Goal: Check status: Check status

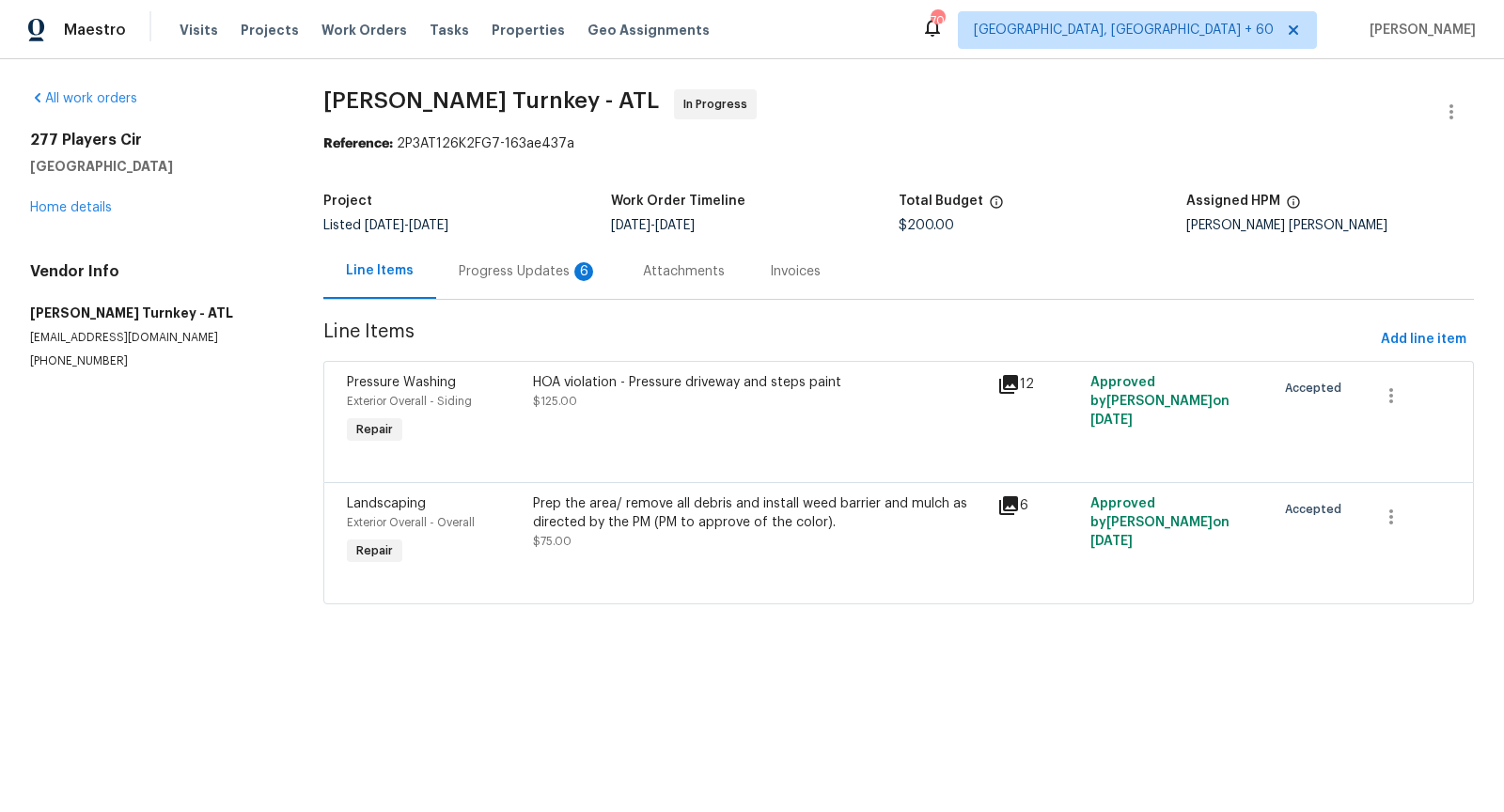
click at [540, 277] on div "Progress Updates 6" at bounding box center [528, 271] width 139 height 19
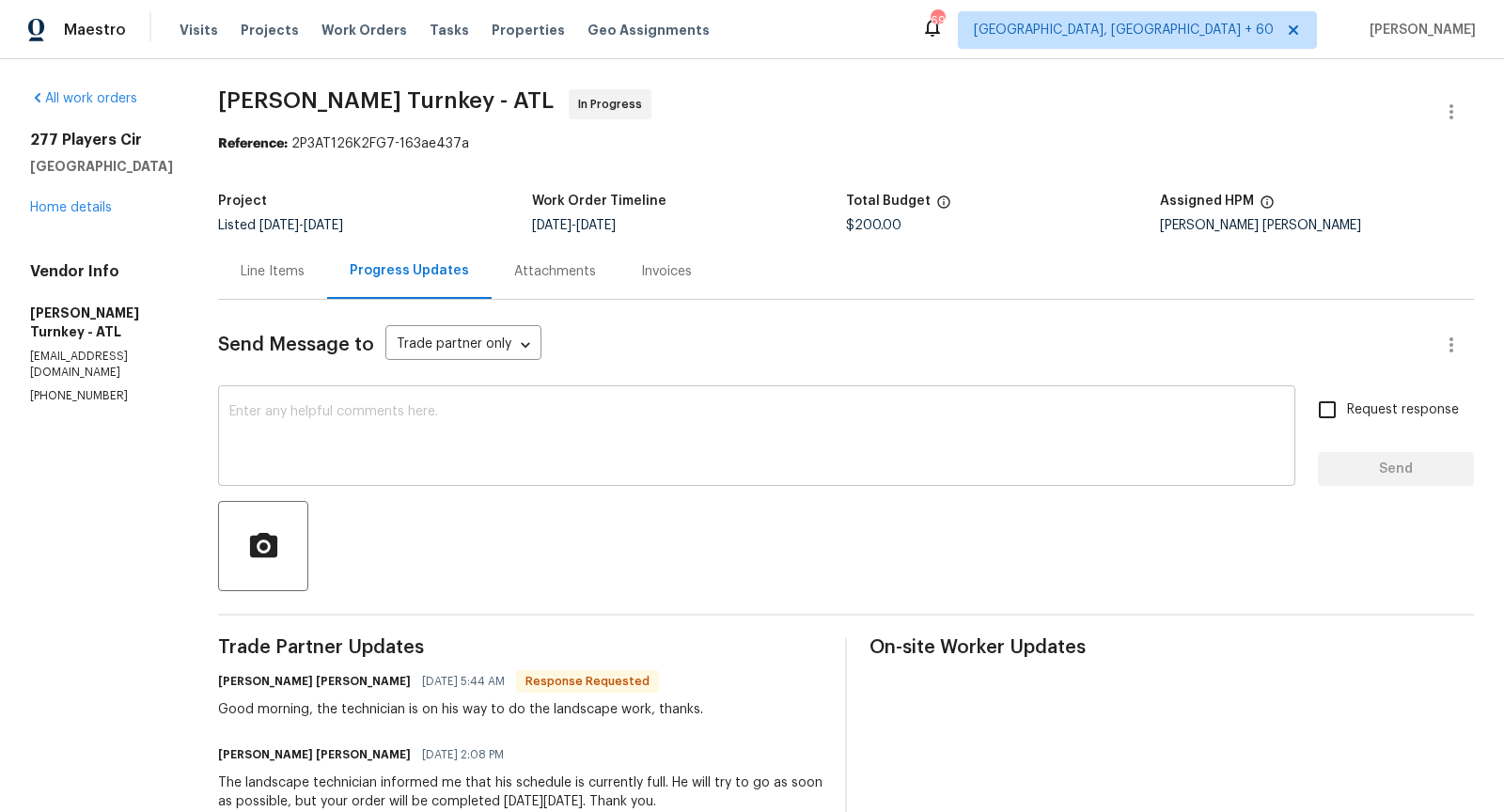
click at [475, 464] on textarea at bounding box center [756, 437] width 1054 height 66
click at [258, 262] on div "Line Items" at bounding box center [272, 271] width 64 height 19
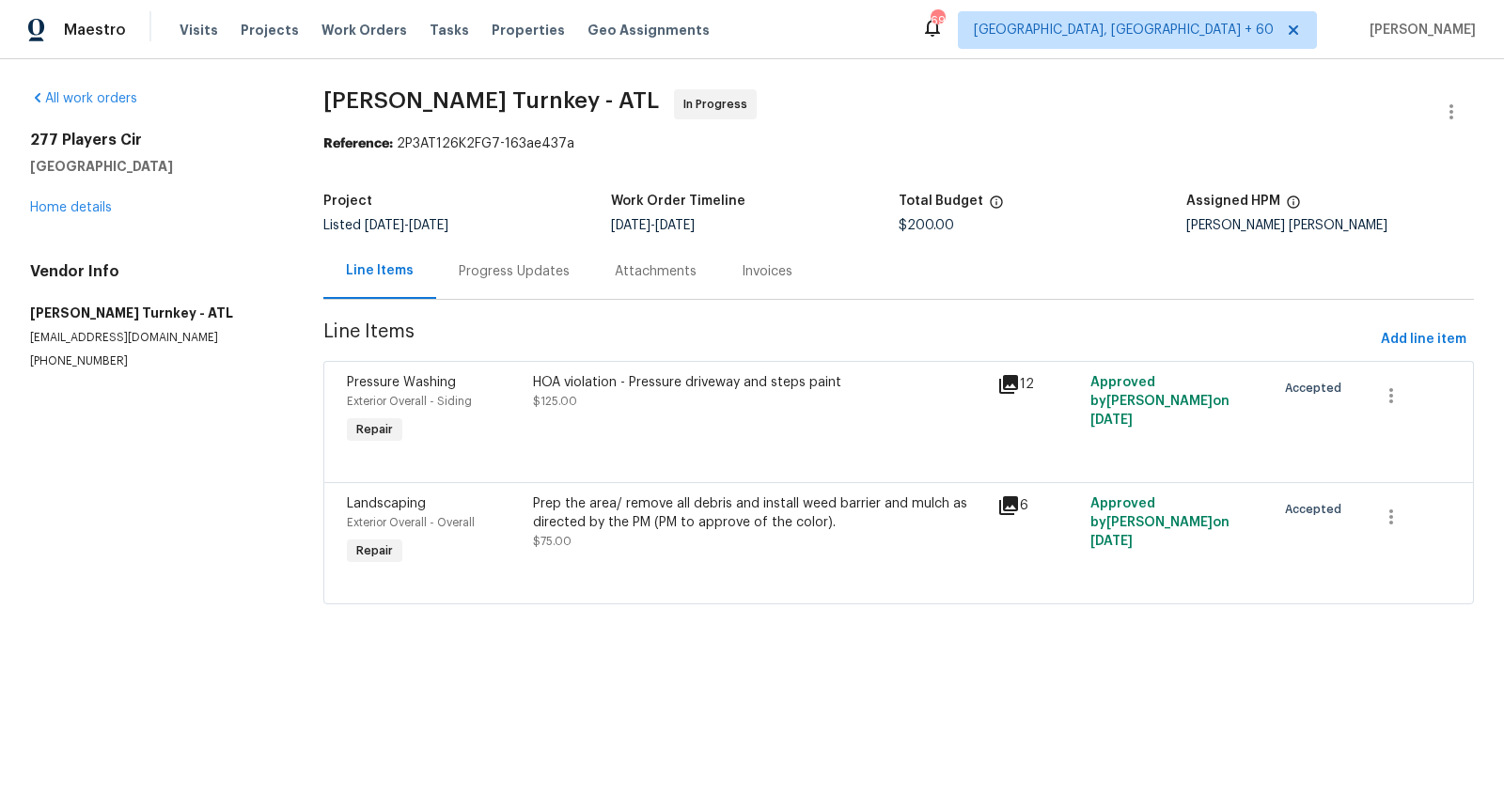
click at [504, 280] on div "Progress Updates" at bounding box center [514, 271] width 111 height 19
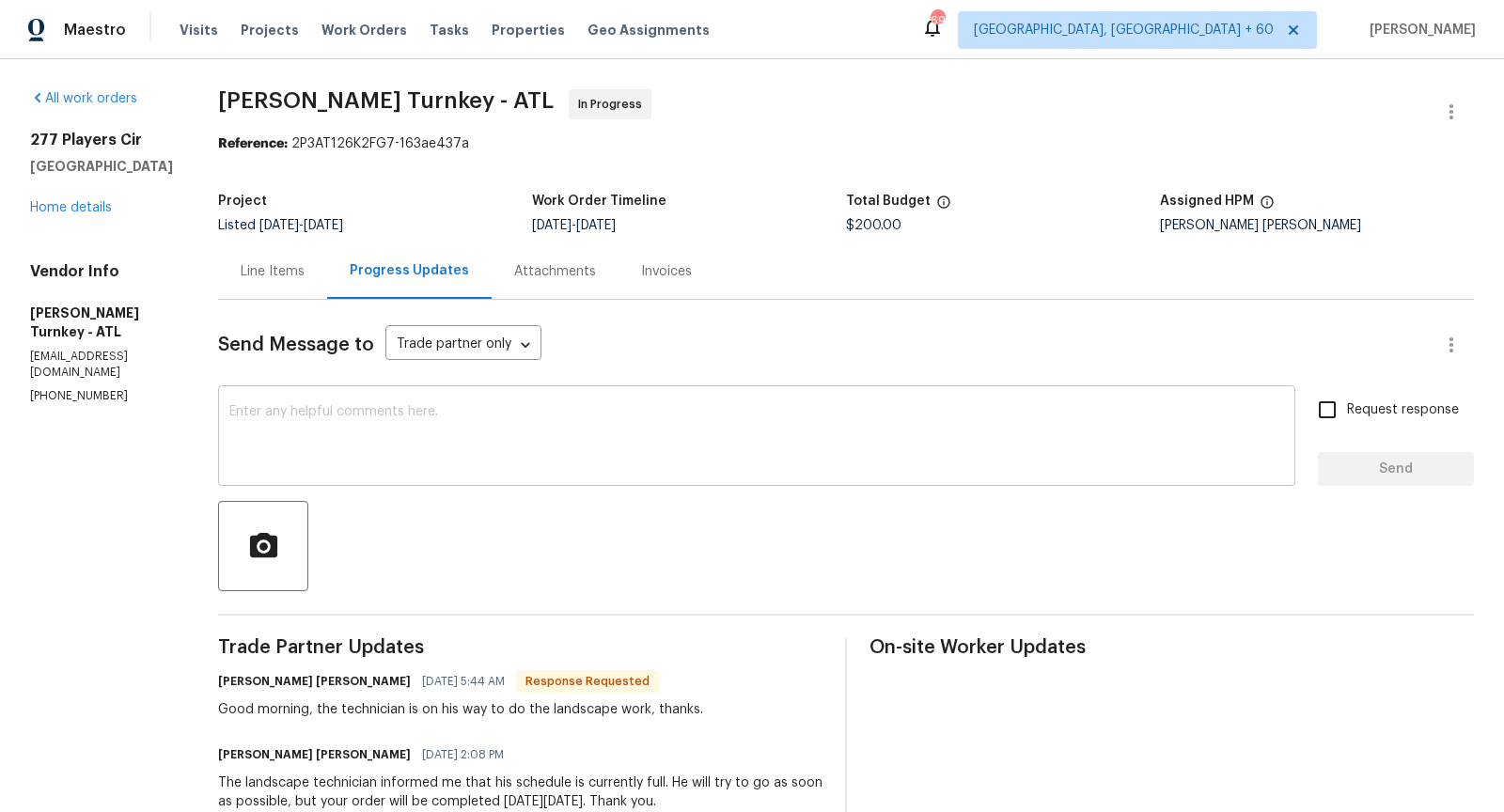
click at [466, 420] on textarea at bounding box center [756, 437] width 1054 height 66
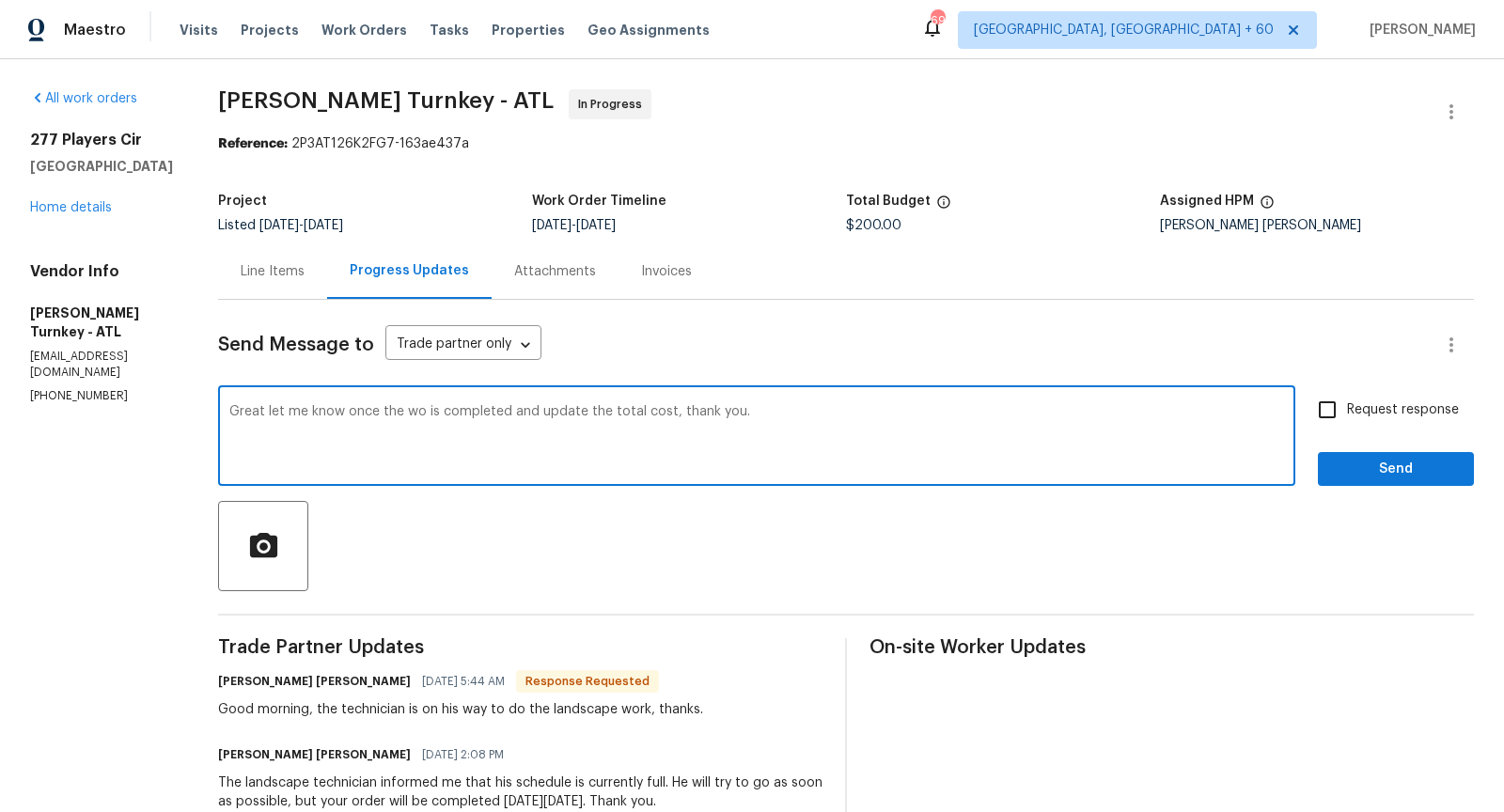
type textarea "Great let me know once the wo is completed and update the total cost, thank you."
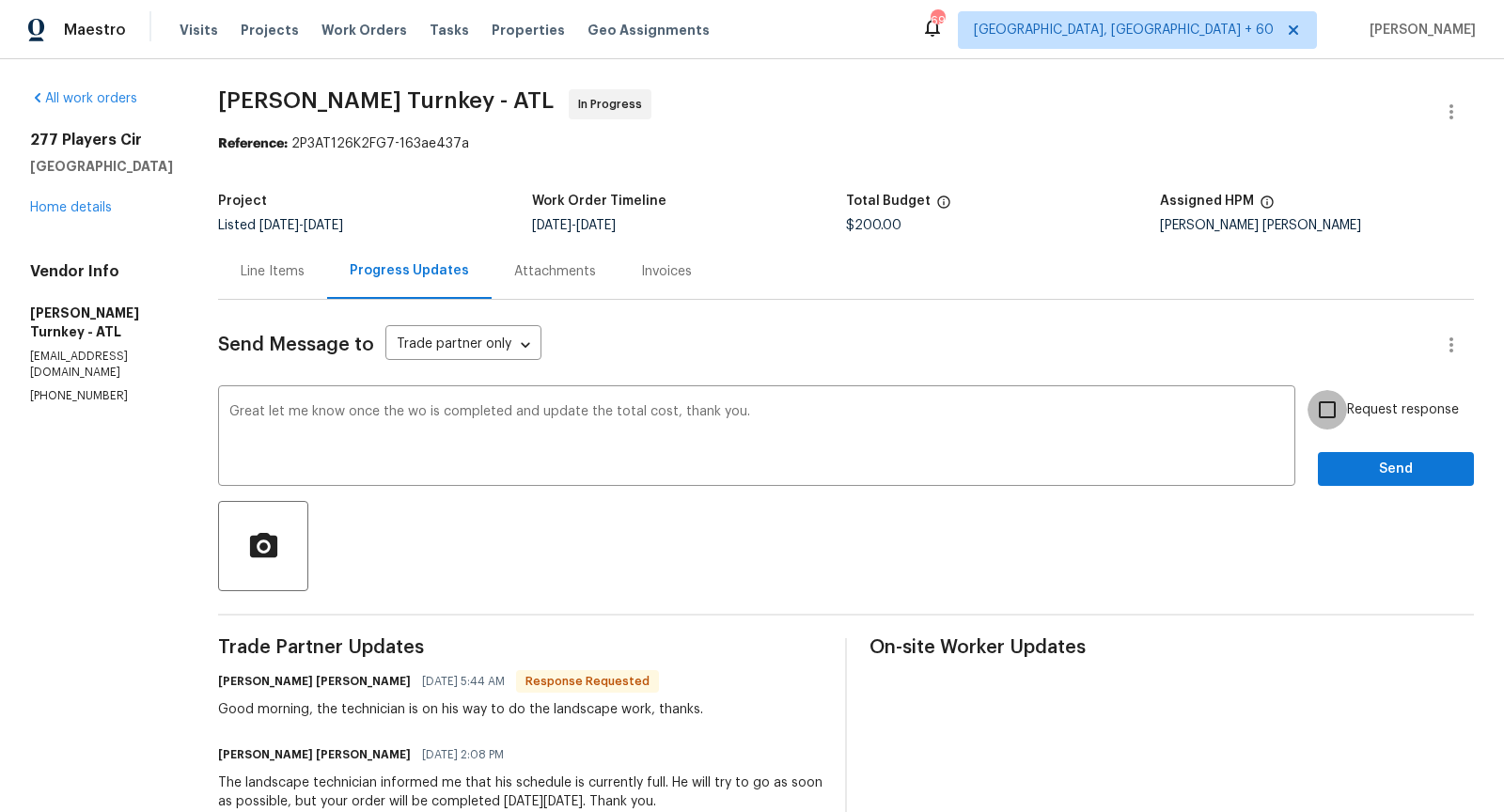
click at [1325, 406] on input "Request response" at bounding box center [1327, 409] width 39 height 39
checkbox input "true"
click at [1370, 461] on span "Send" at bounding box center [1395, 469] width 126 height 23
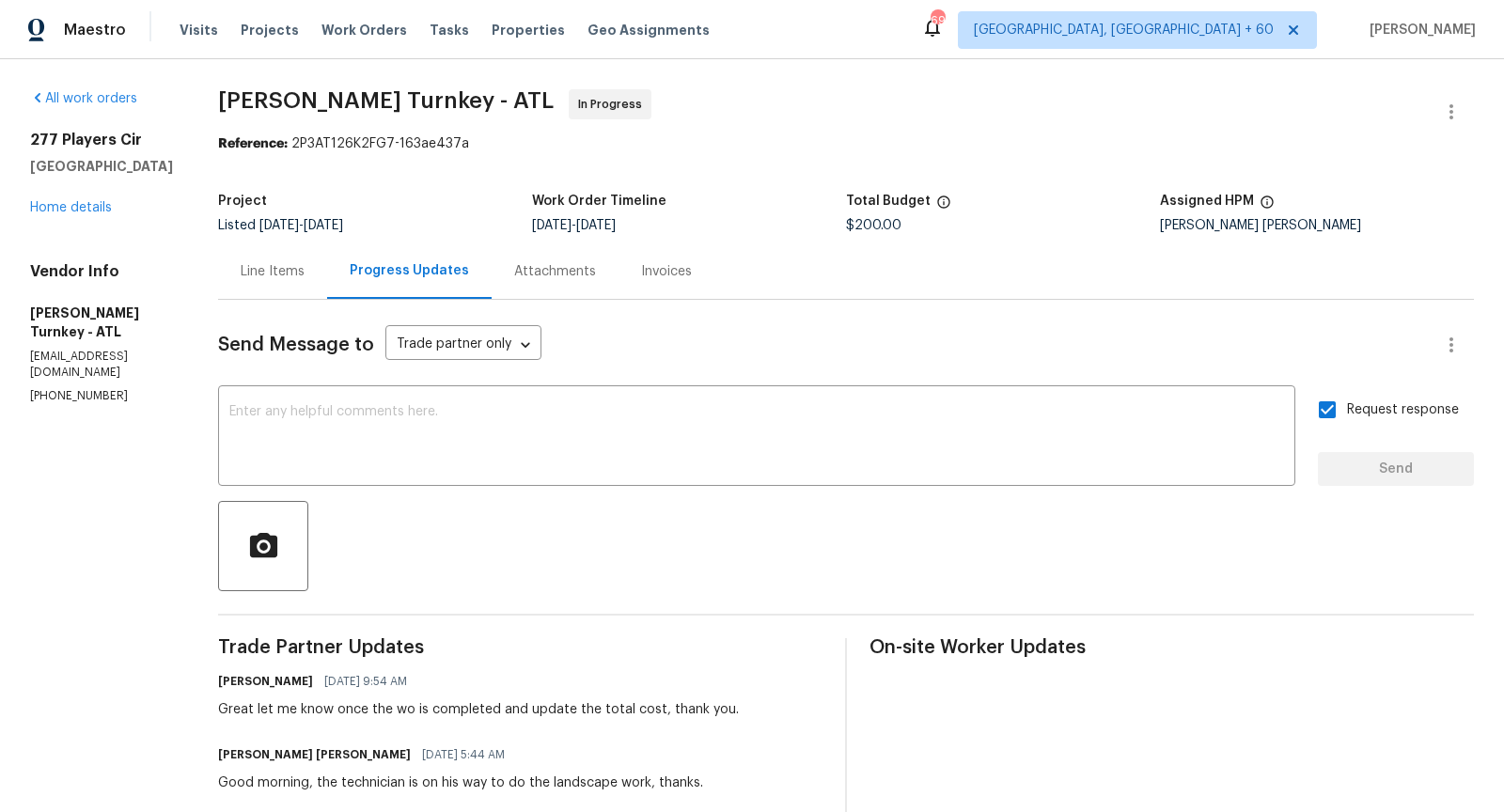
click at [252, 285] on div "Line Items" at bounding box center [272, 271] width 109 height 56
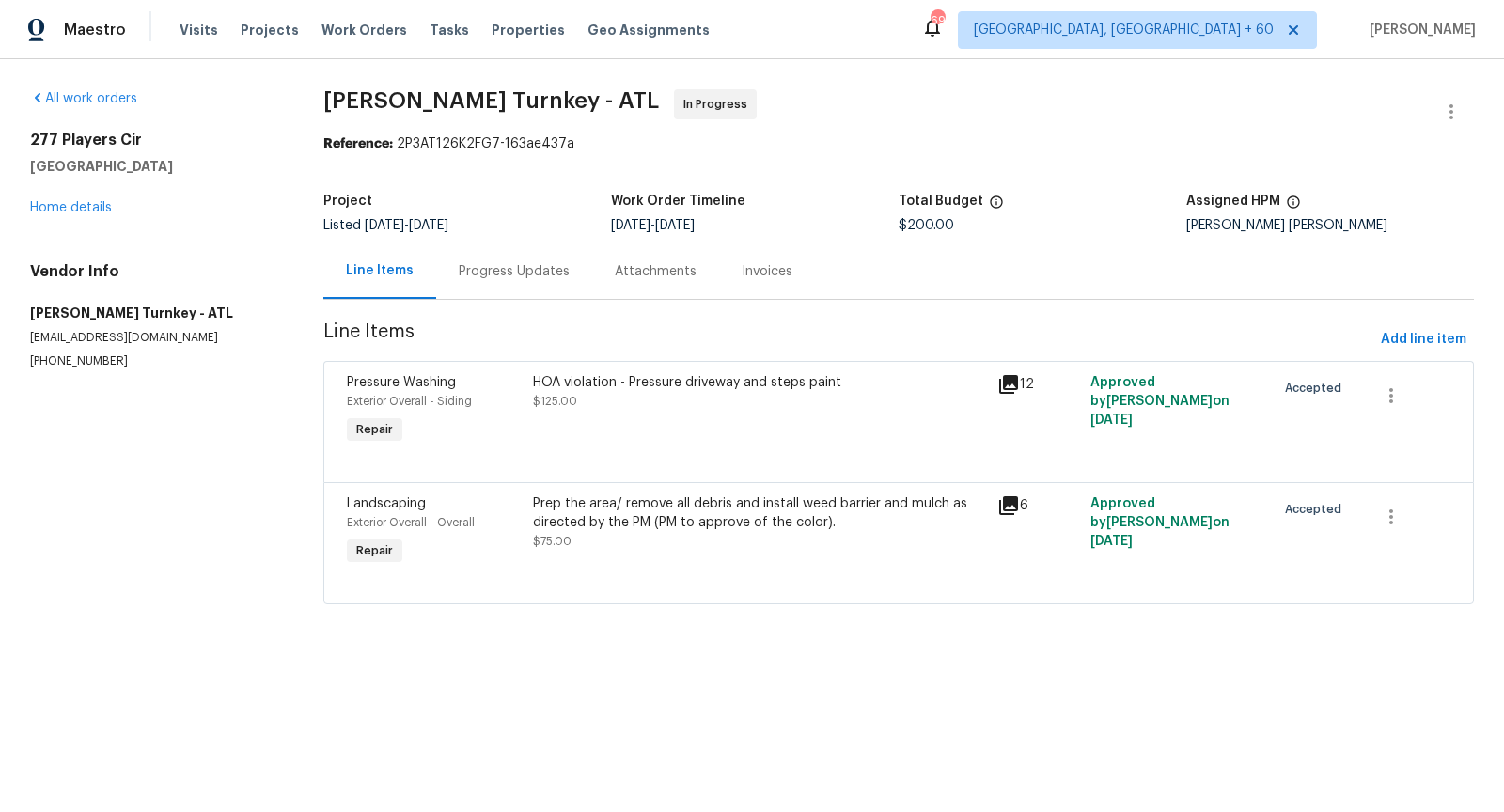
click at [1002, 510] on icon at bounding box center [1009, 505] width 19 height 19
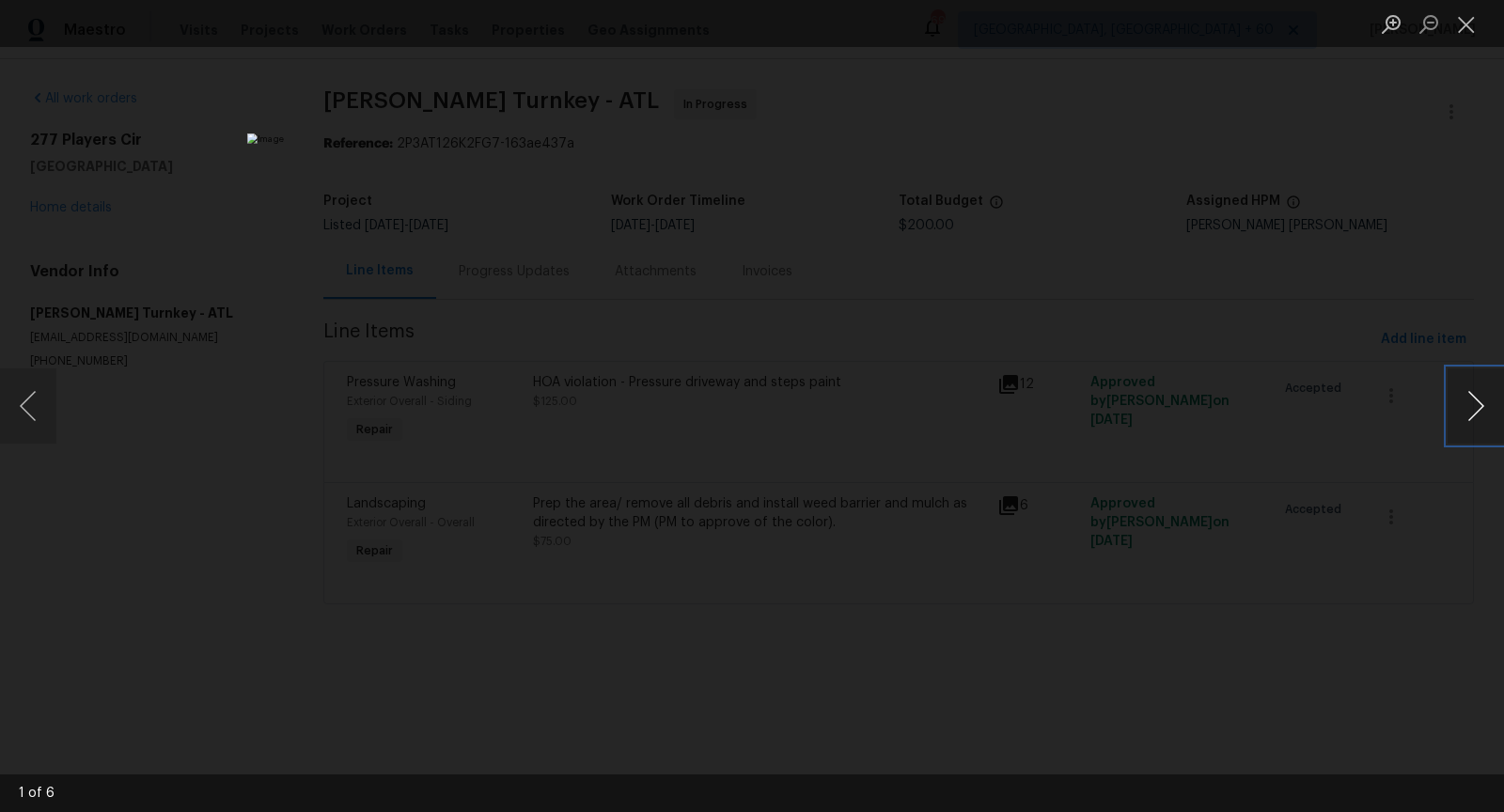
click at [1470, 390] on button "Next image" at bounding box center [1475, 406] width 57 height 75
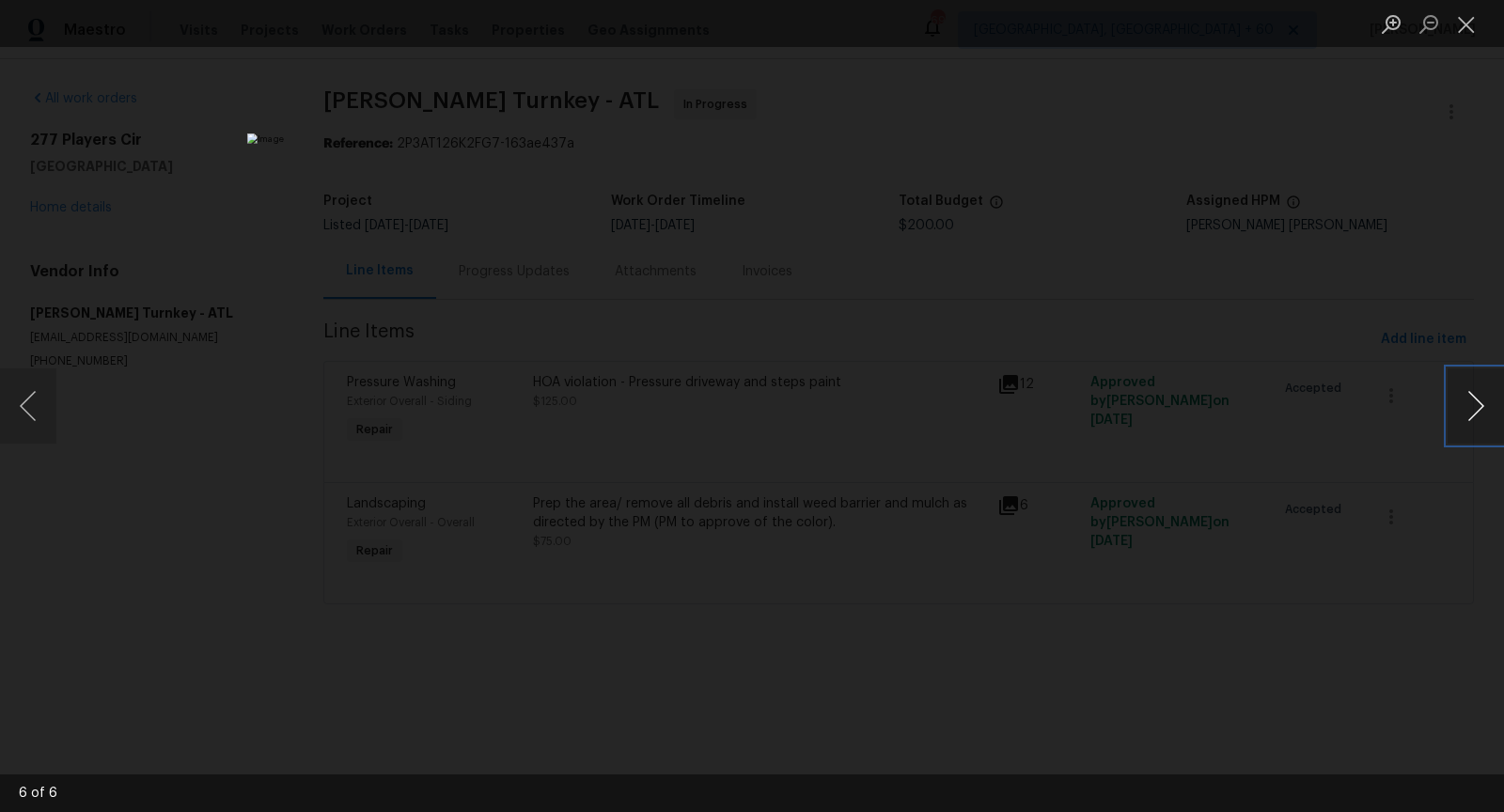
click at [1470, 390] on button "Next image" at bounding box center [1475, 406] width 57 height 75
click at [1464, 32] on button "Close lightbox" at bounding box center [1466, 24] width 37 height 33
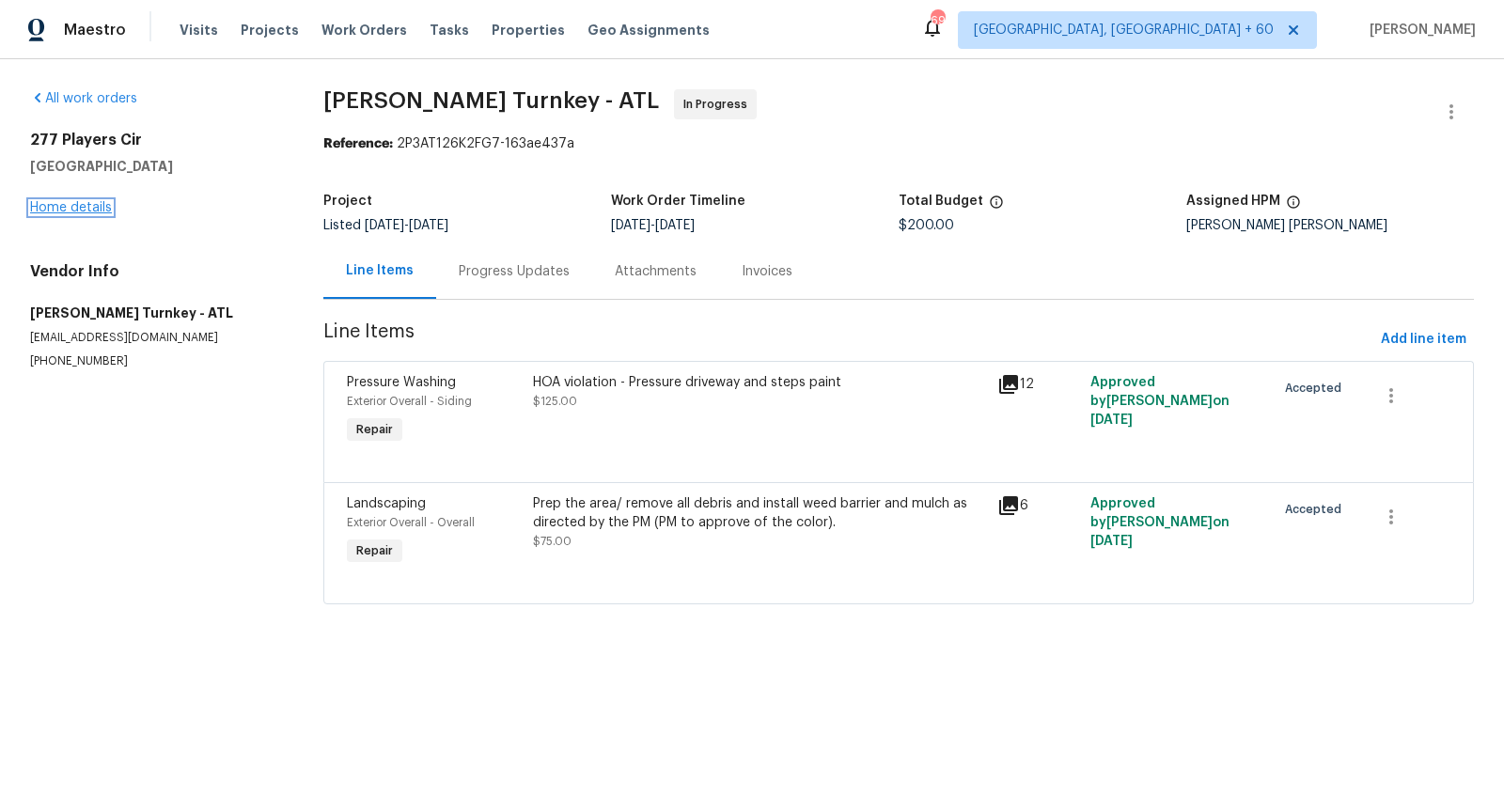
click at [81, 211] on link "Home details" at bounding box center [70, 208] width 82 height 13
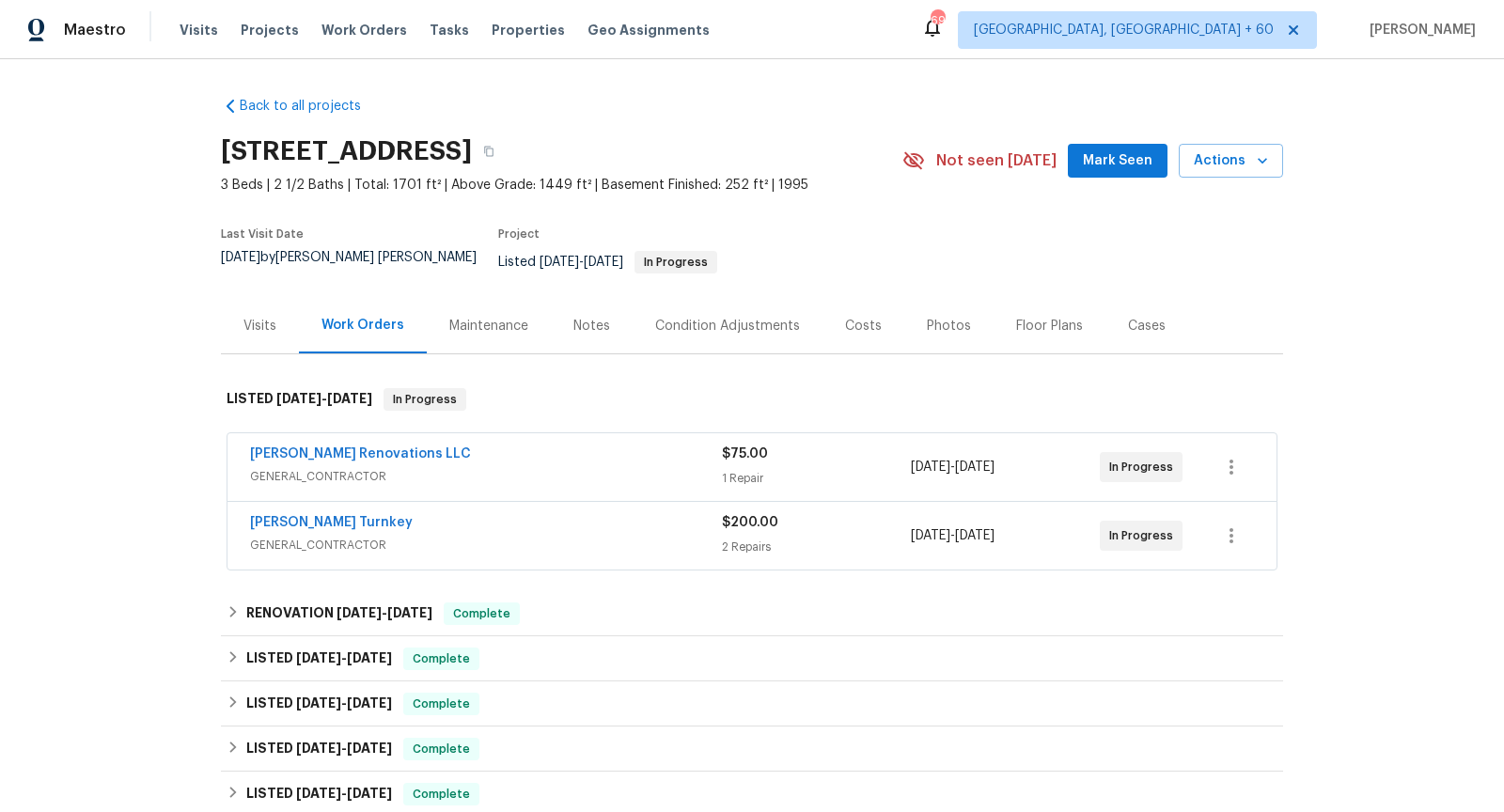
click at [482, 467] on span "GENERAL_CONTRACTOR" at bounding box center [486, 476] width 472 height 19
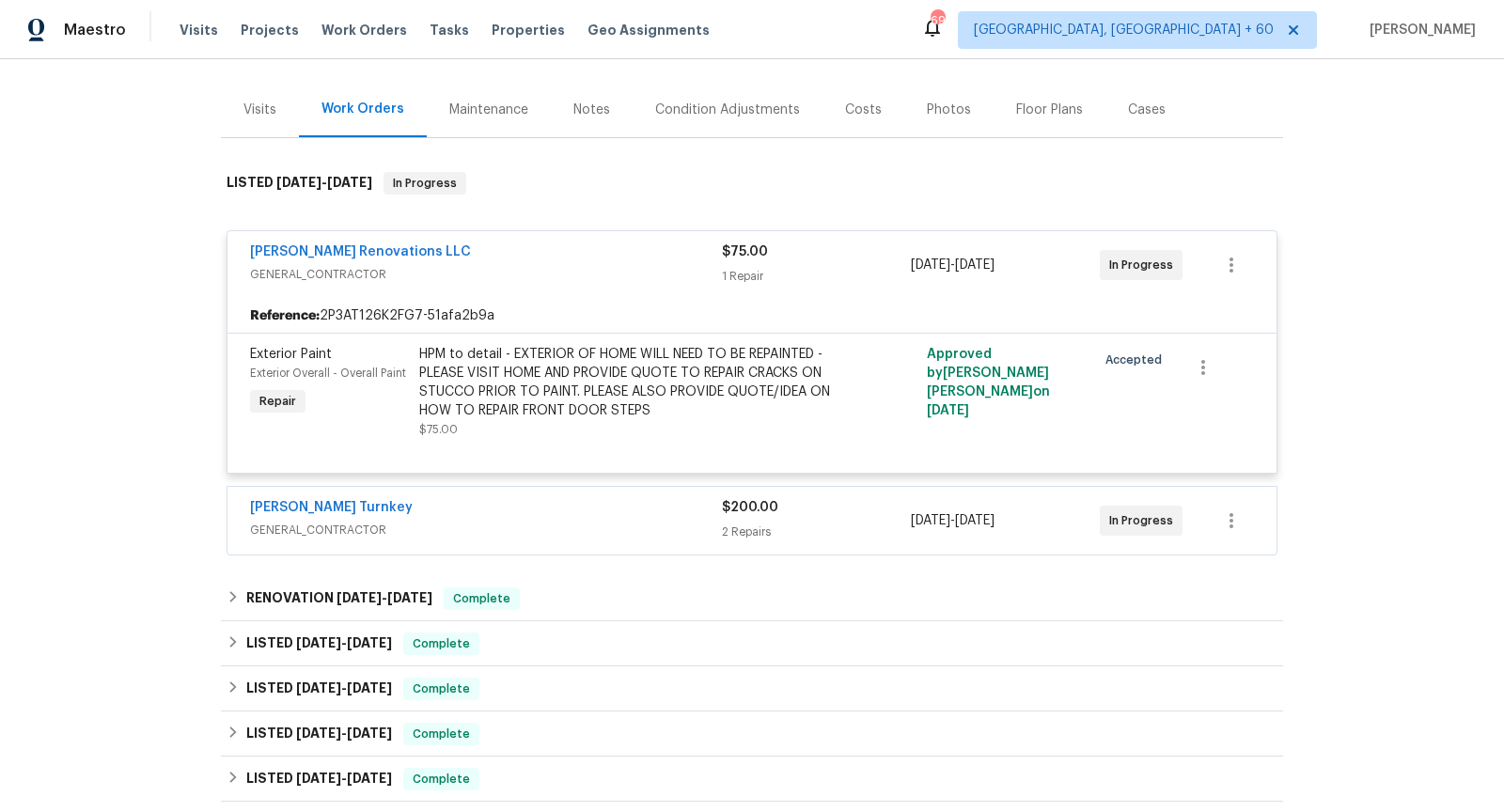
scroll to position [217, 0]
click at [470, 497] on div "[PERSON_NAME] Turnkey" at bounding box center [486, 508] width 472 height 23
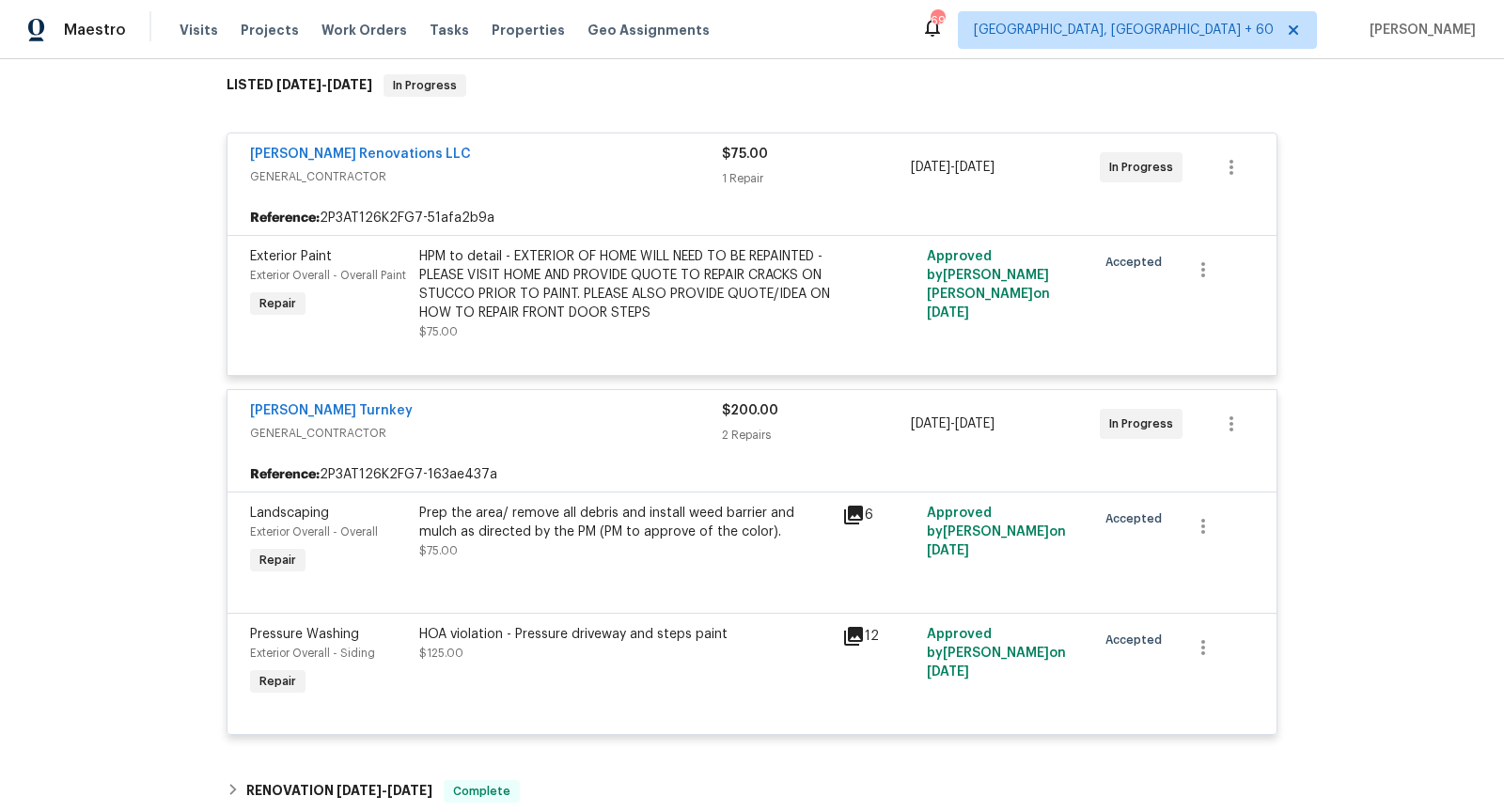
scroll to position [323, 0]
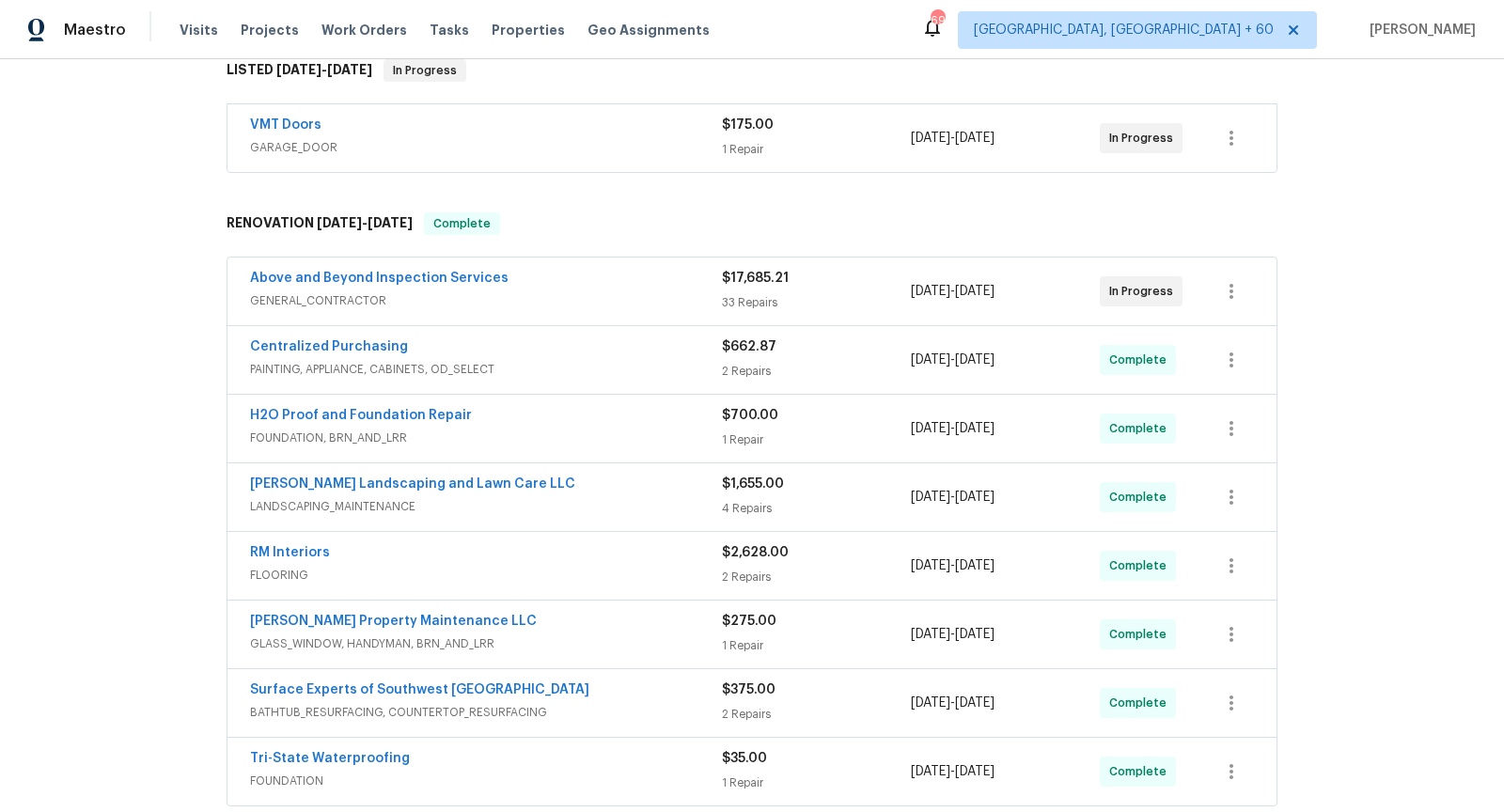
scroll to position [327, 0]
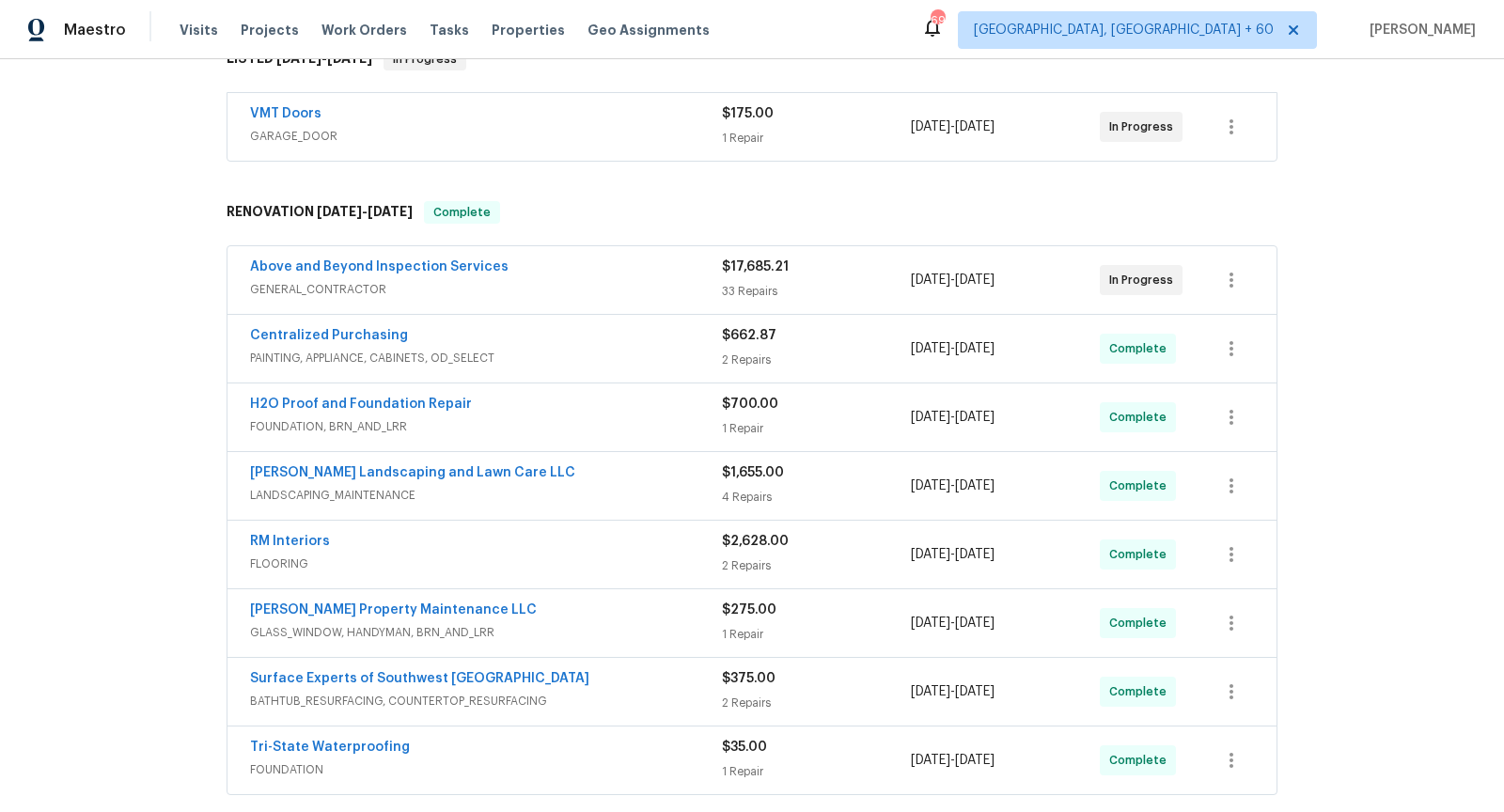
click at [574, 486] on span "LANDSCAPING_MAINTENANCE" at bounding box center [486, 496] width 472 height 19
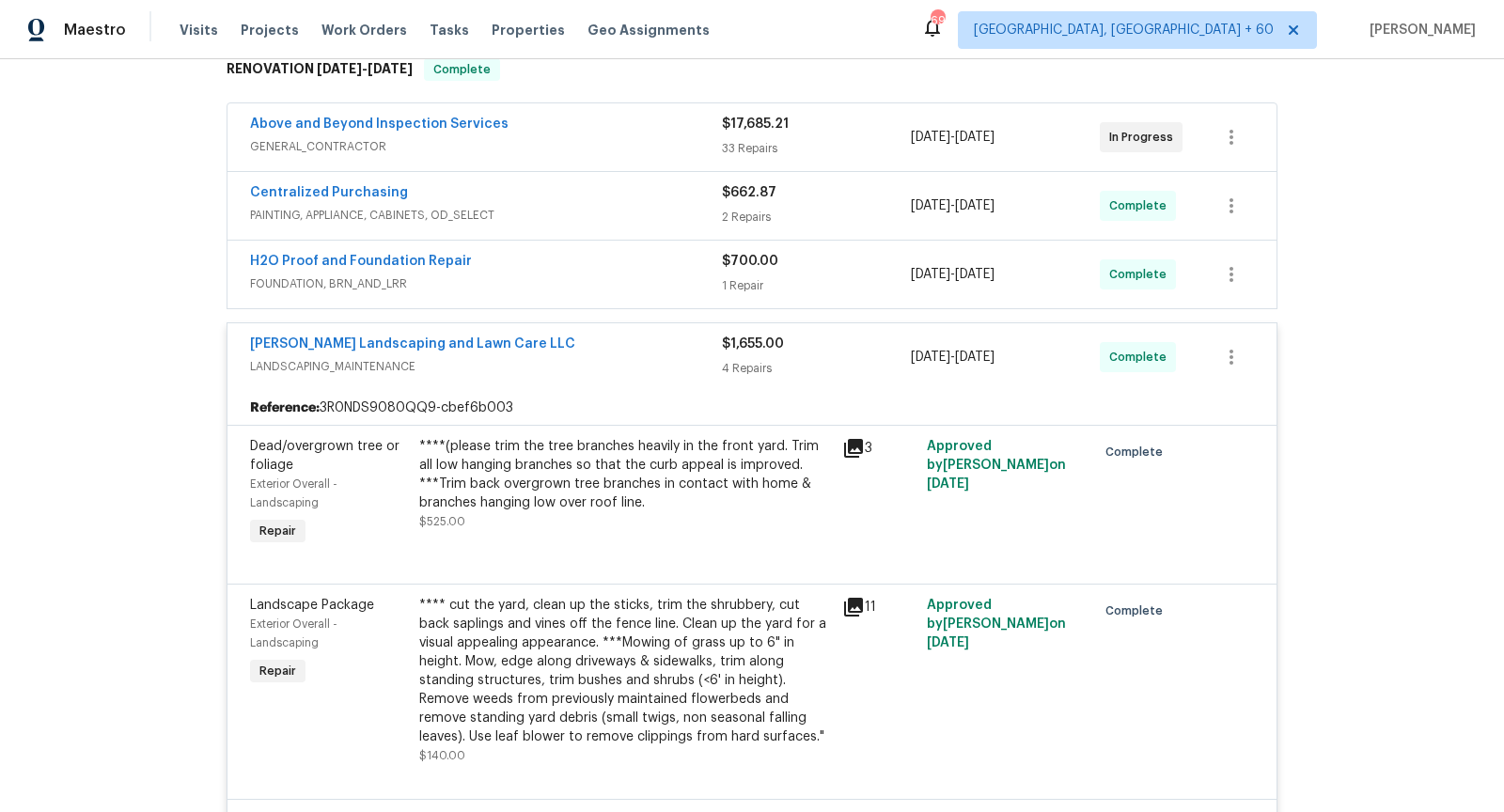
scroll to position [513, 0]
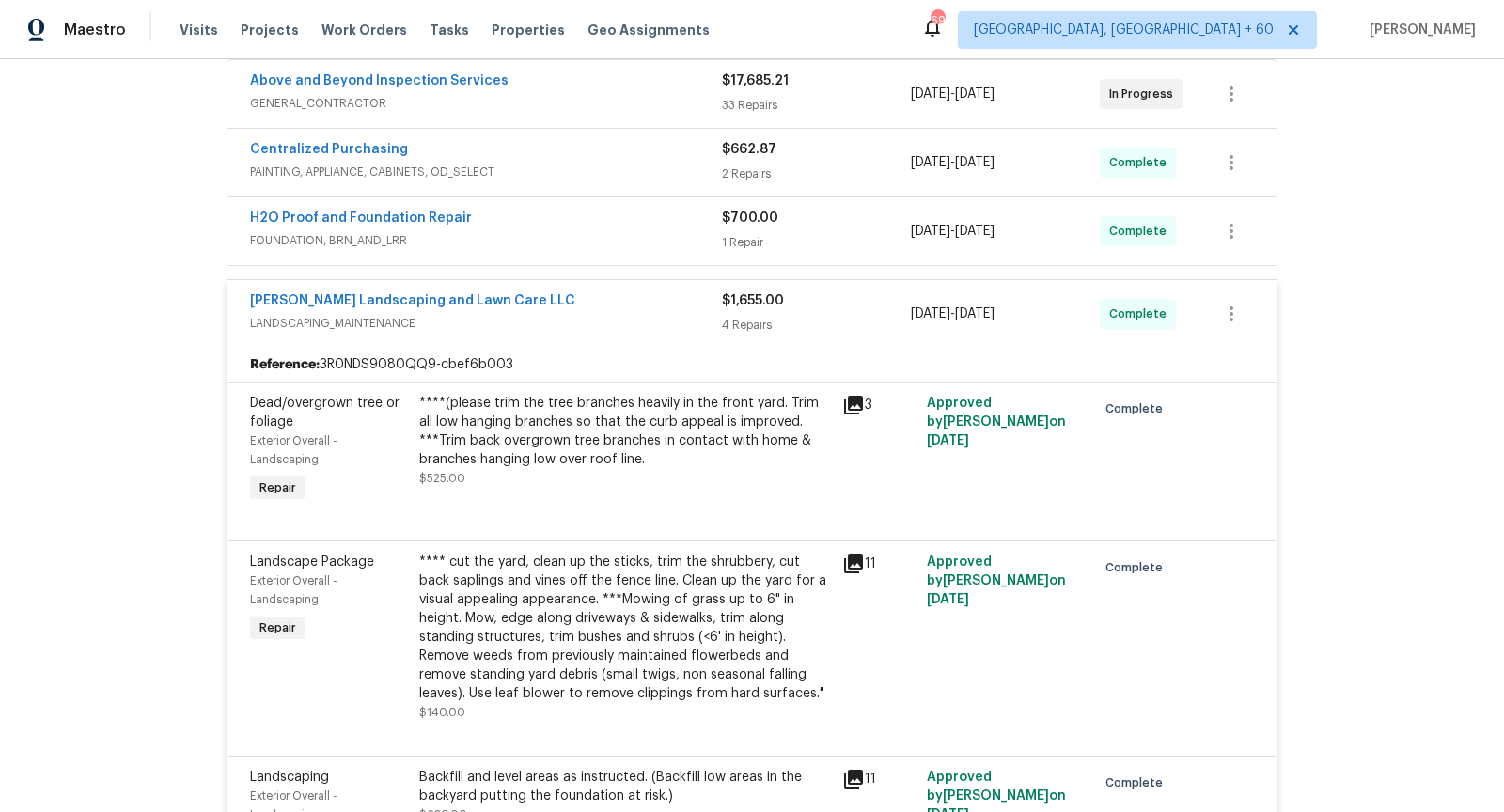
click at [861, 396] on icon at bounding box center [854, 406] width 19 height 19
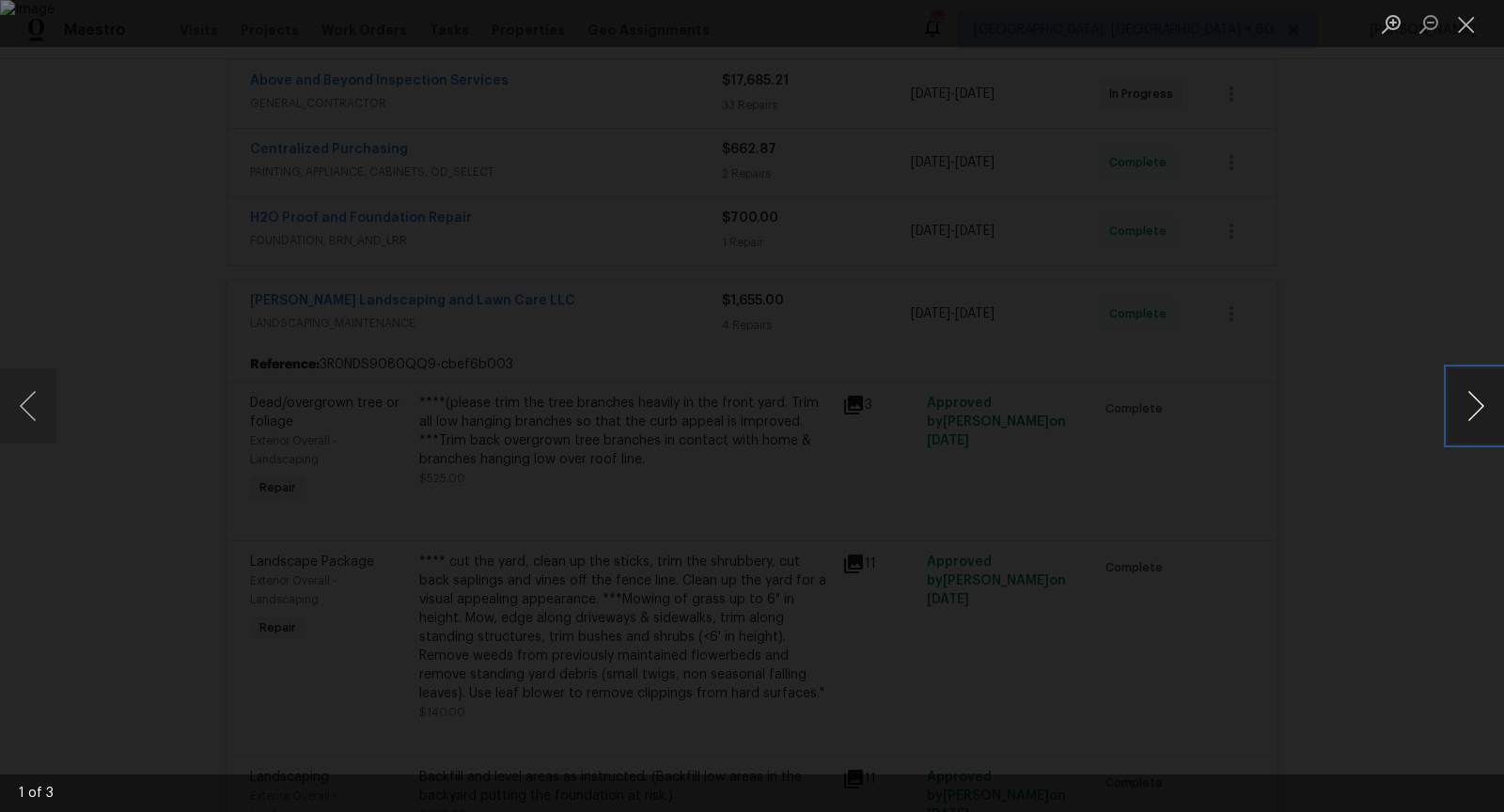
click at [1469, 393] on button "Next image" at bounding box center [1475, 406] width 57 height 75
click at [1467, 35] on button "Close lightbox" at bounding box center [1466, 24] width 37 height 33
click at [1469, 31] on button "Close lightbox" at bounding box center [1466, 24] width 37 height 33
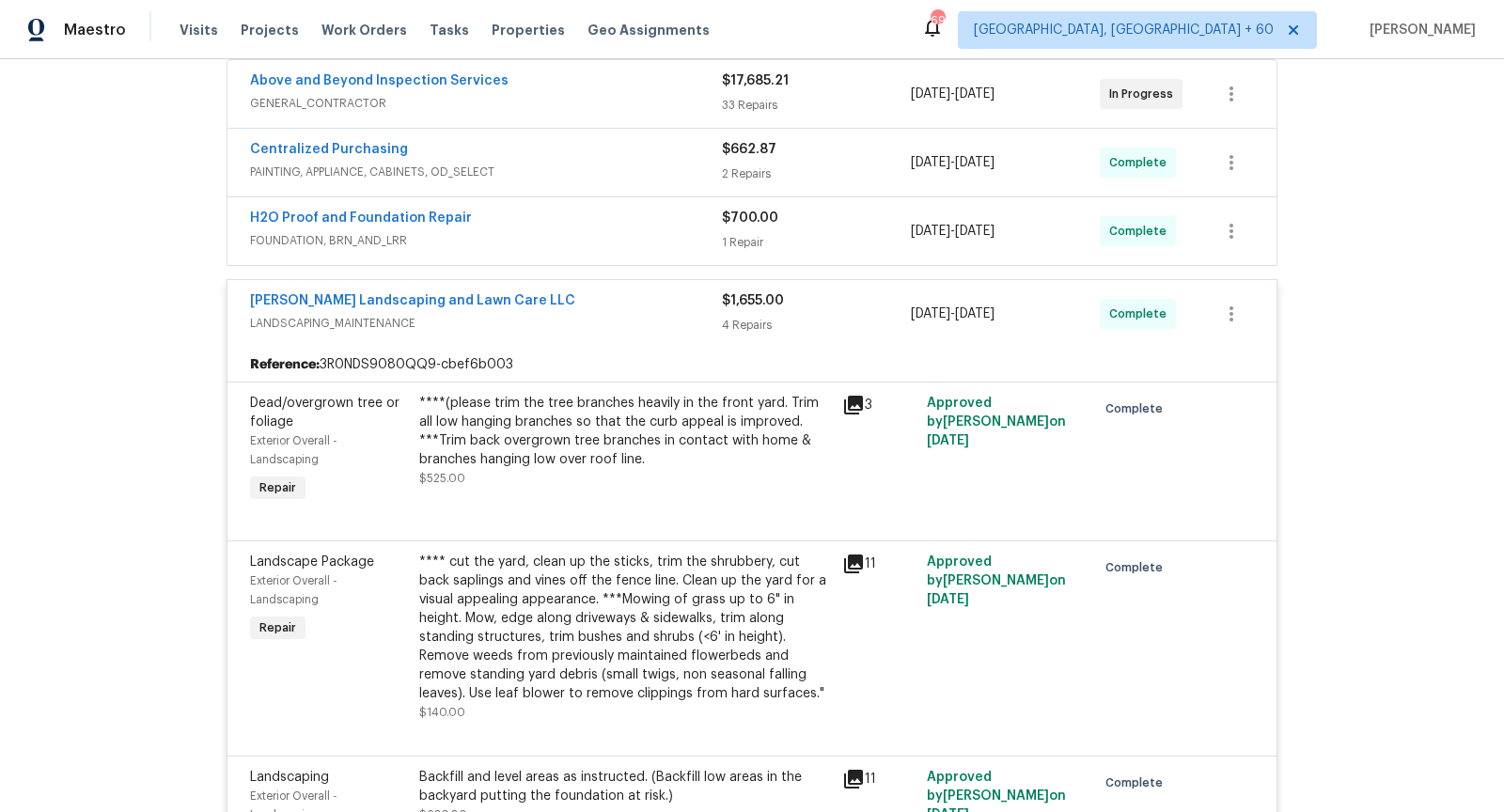
click at [854, 556] on icon at bounding box center [854, 564] width 19 height 19
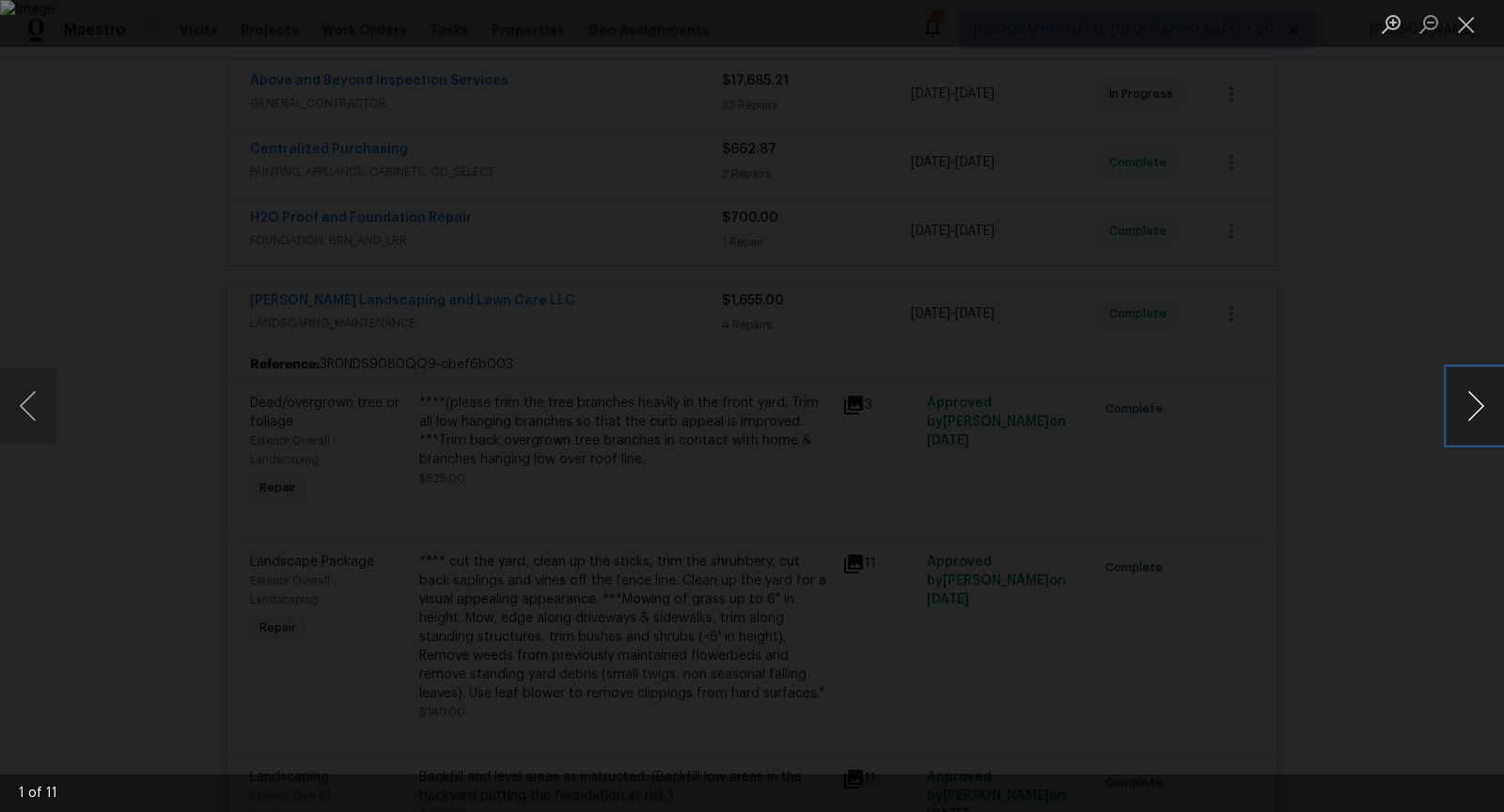
click at [1487, 404] on button "Next image" at bounding box center [1475, 406] width 57 height 75
click at [1484, 394] on button "Next image" at bounding box center [1475, 406] width 57 height 75
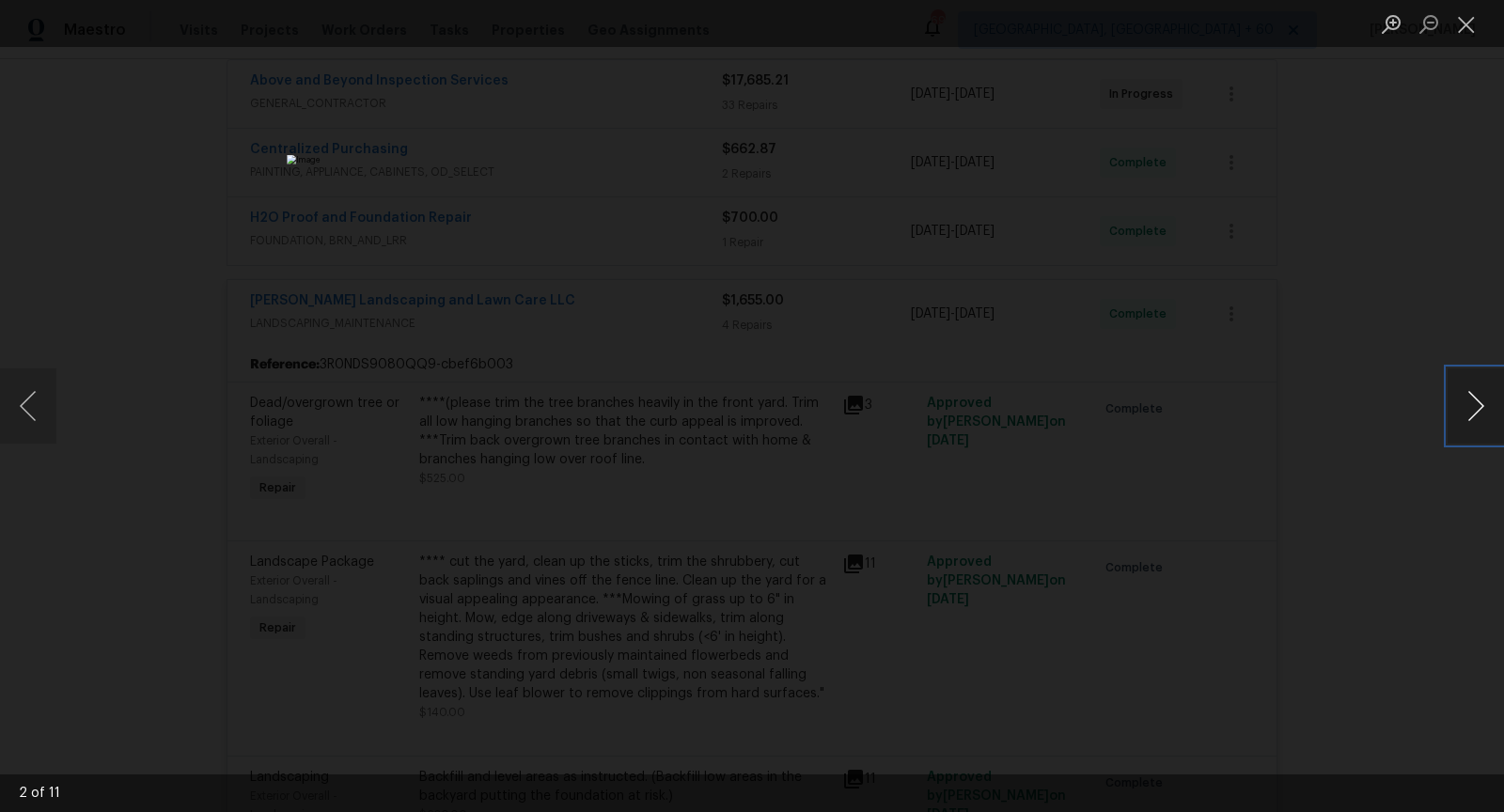
click at [1484, 394] on button "Next image" at bounding box center [1475, 406] width 57 height 75
click at [1481, 407] on button "Next image" at bounding box center [1475, 406] width 57 height 75
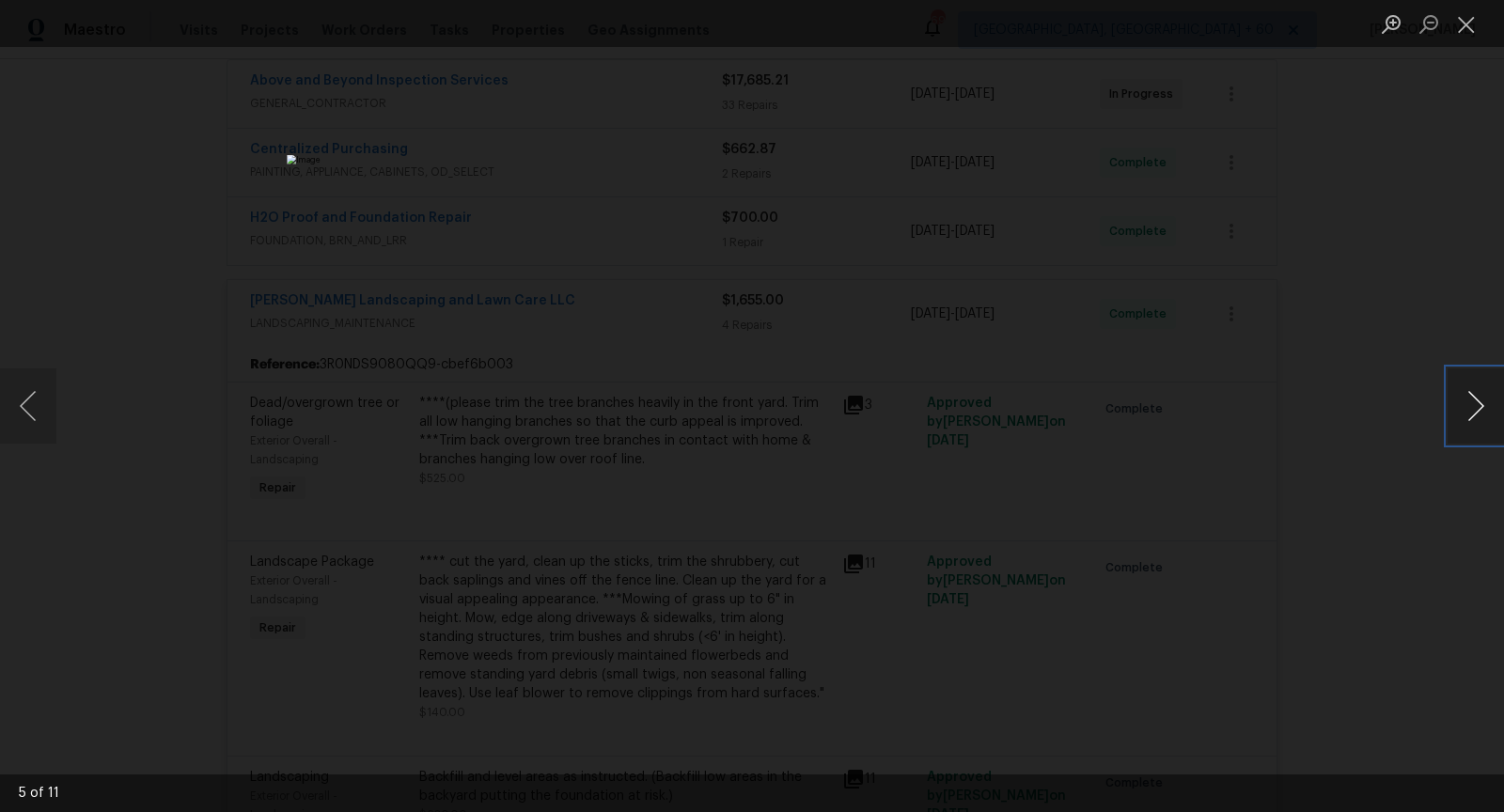
click at [1481, 407] on button "Next image" at bounding box center [1475, 406] width 57 height 75
click at [1486, 446] on div "Lightbox" at bounding box center [752, 406] width 1504 height 812
click at [1479, 430] on button "Next image" at bounding box center [1475, 406] width 57 height 75
click at [1470, 417] on button "Next image" at bounding box center [1475, 406] width 57 height 75
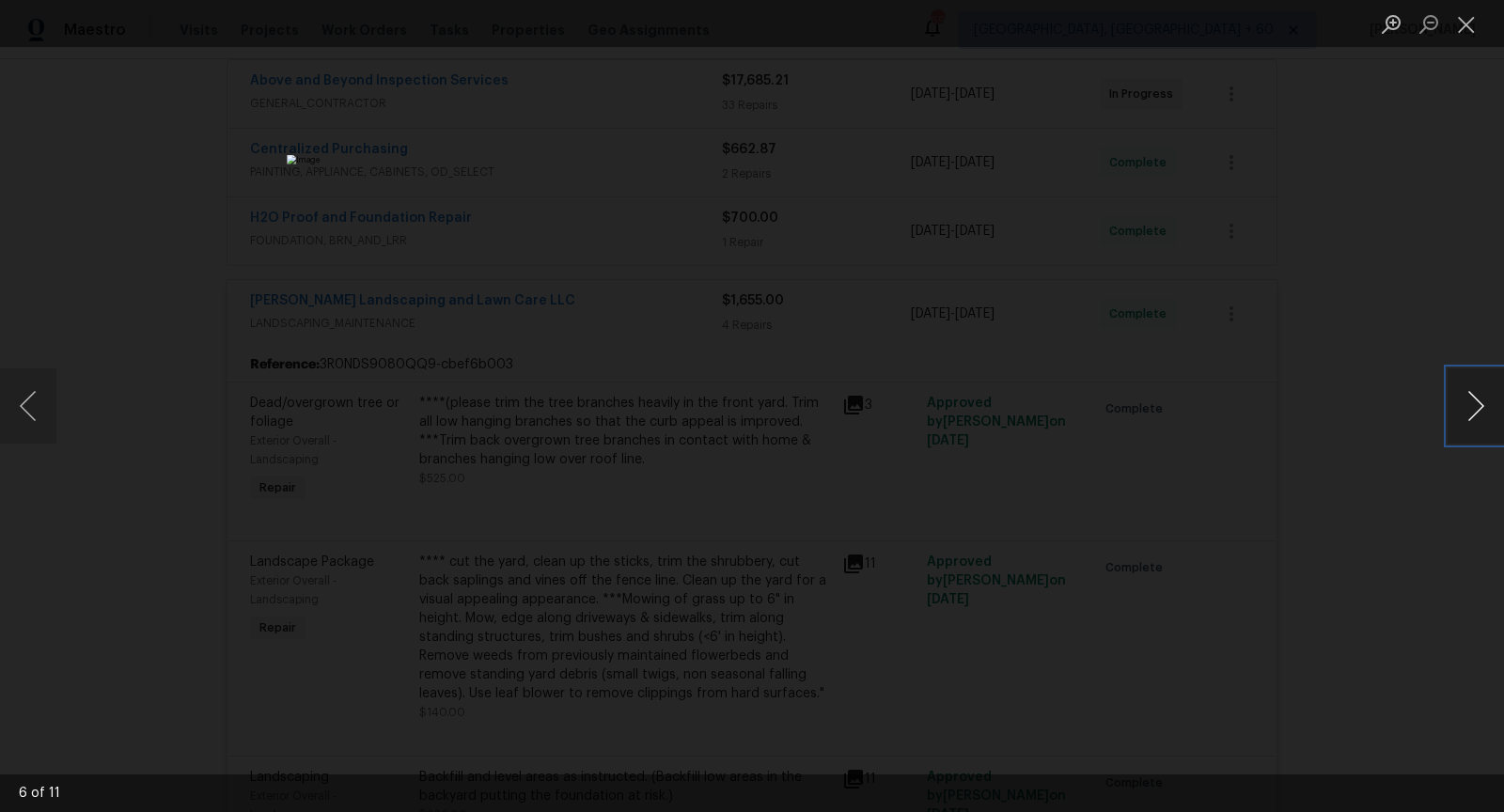
click at [1470, 417] on button "Next image" at bounding box center [1475, 406] width 57 height 75
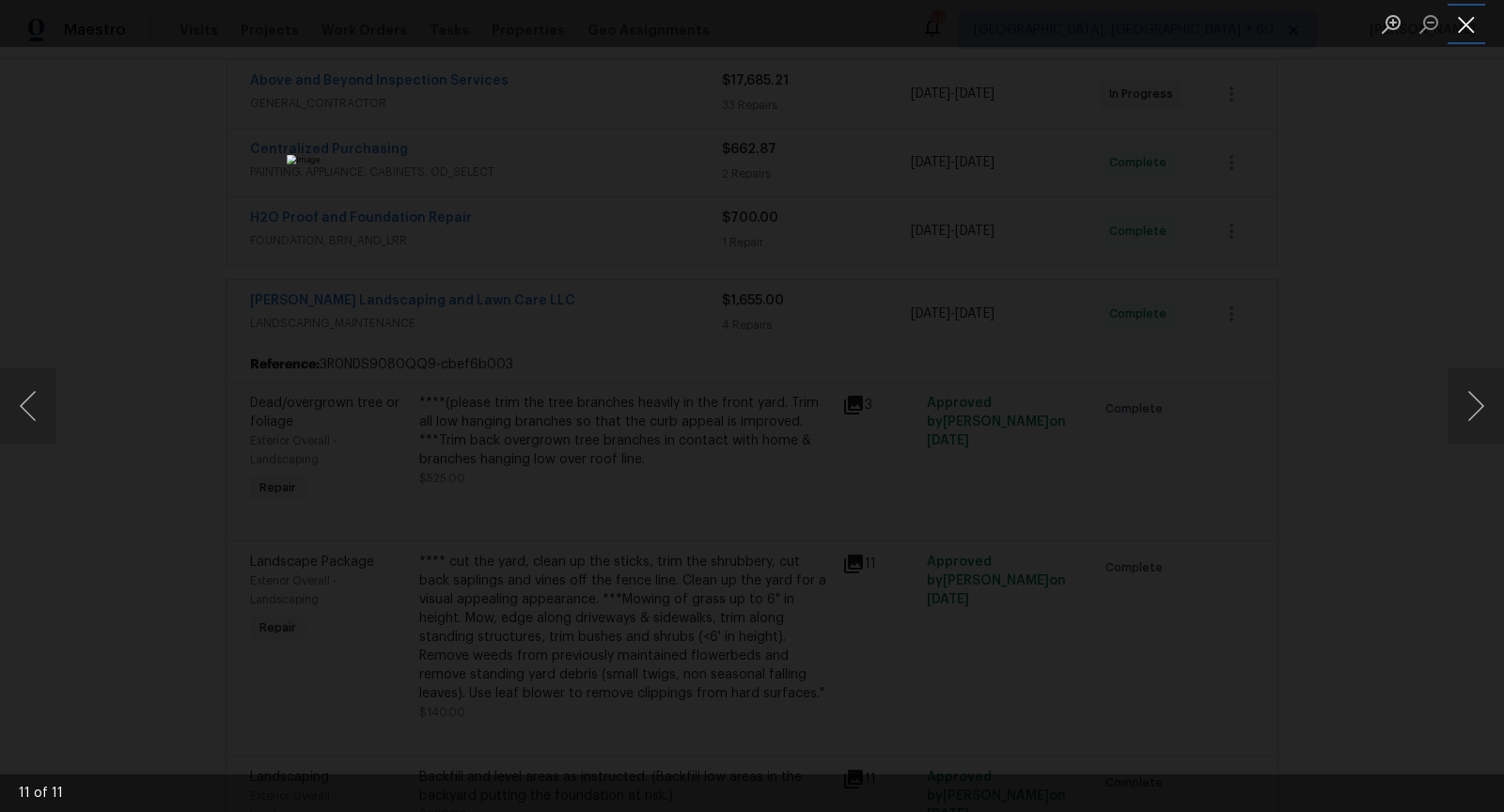
click at [1472, 20] on button "Close lightbox" at bounding box center [1466, 24] width 37 height 33
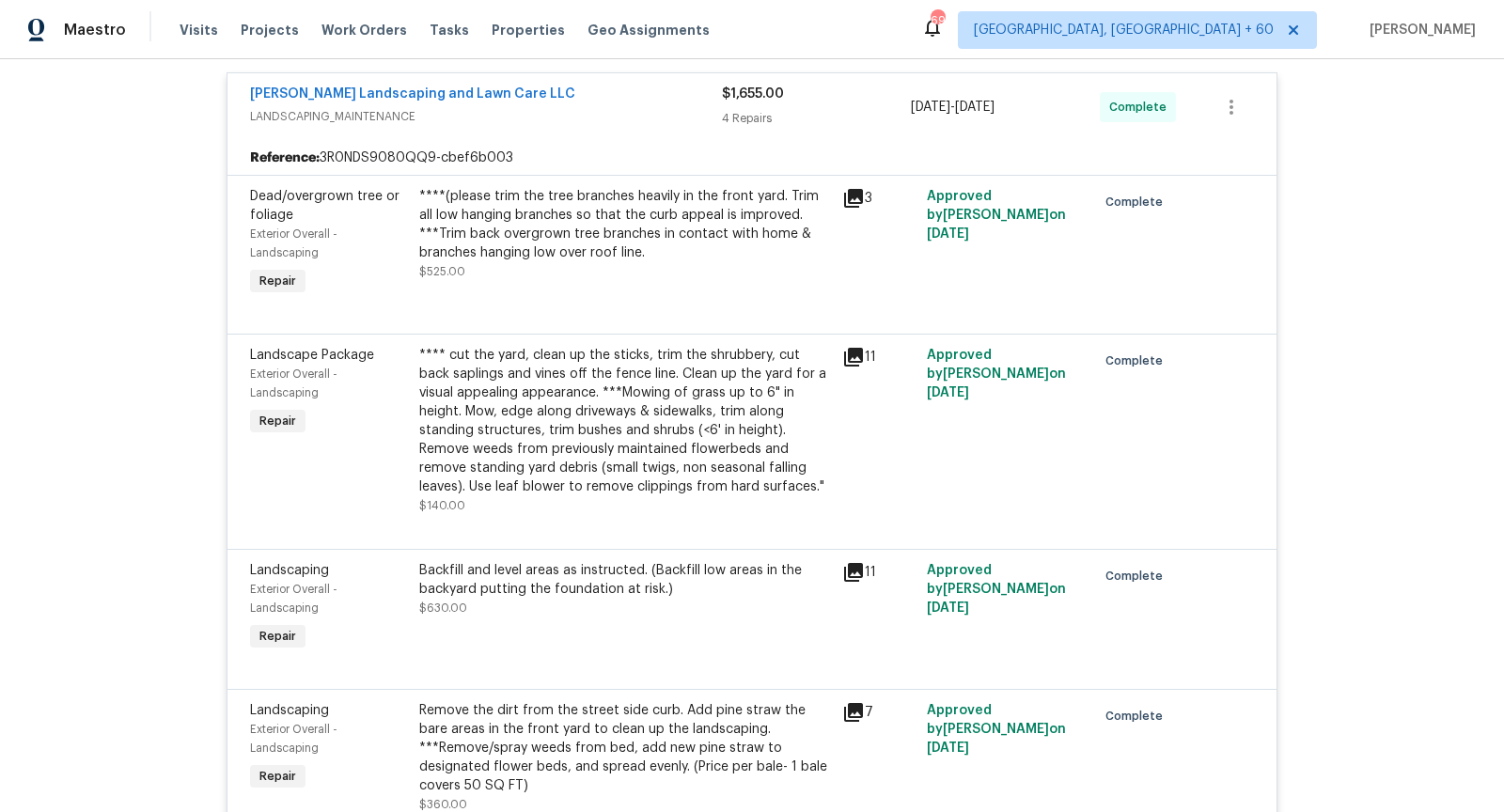
scroll to position [823, 0]
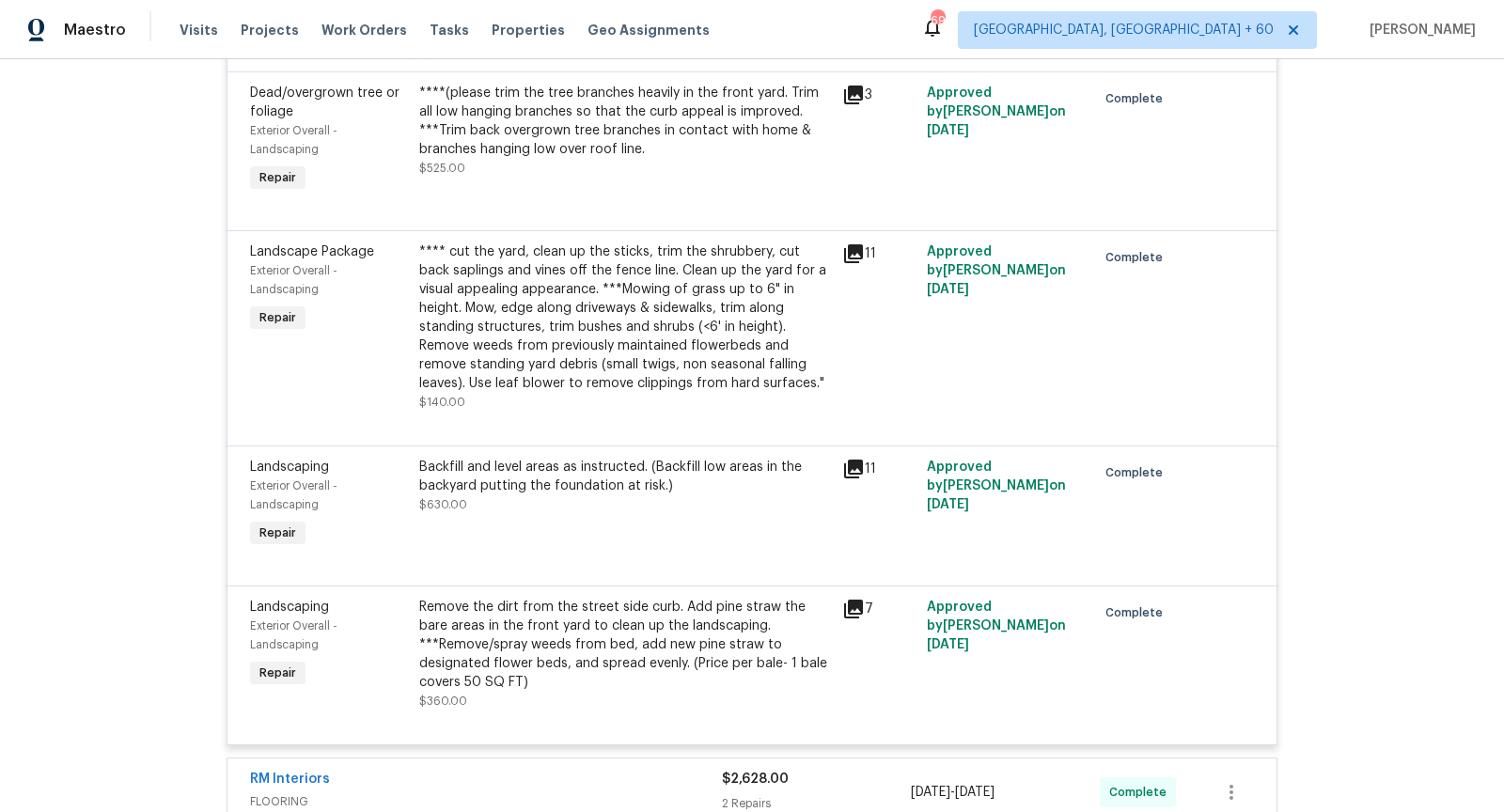
click at [834, 455] on div "Backfill and level areas as instructed. (Backfill low areas in the backyard put…" at bounding box center [624, 504] width 423 height 105
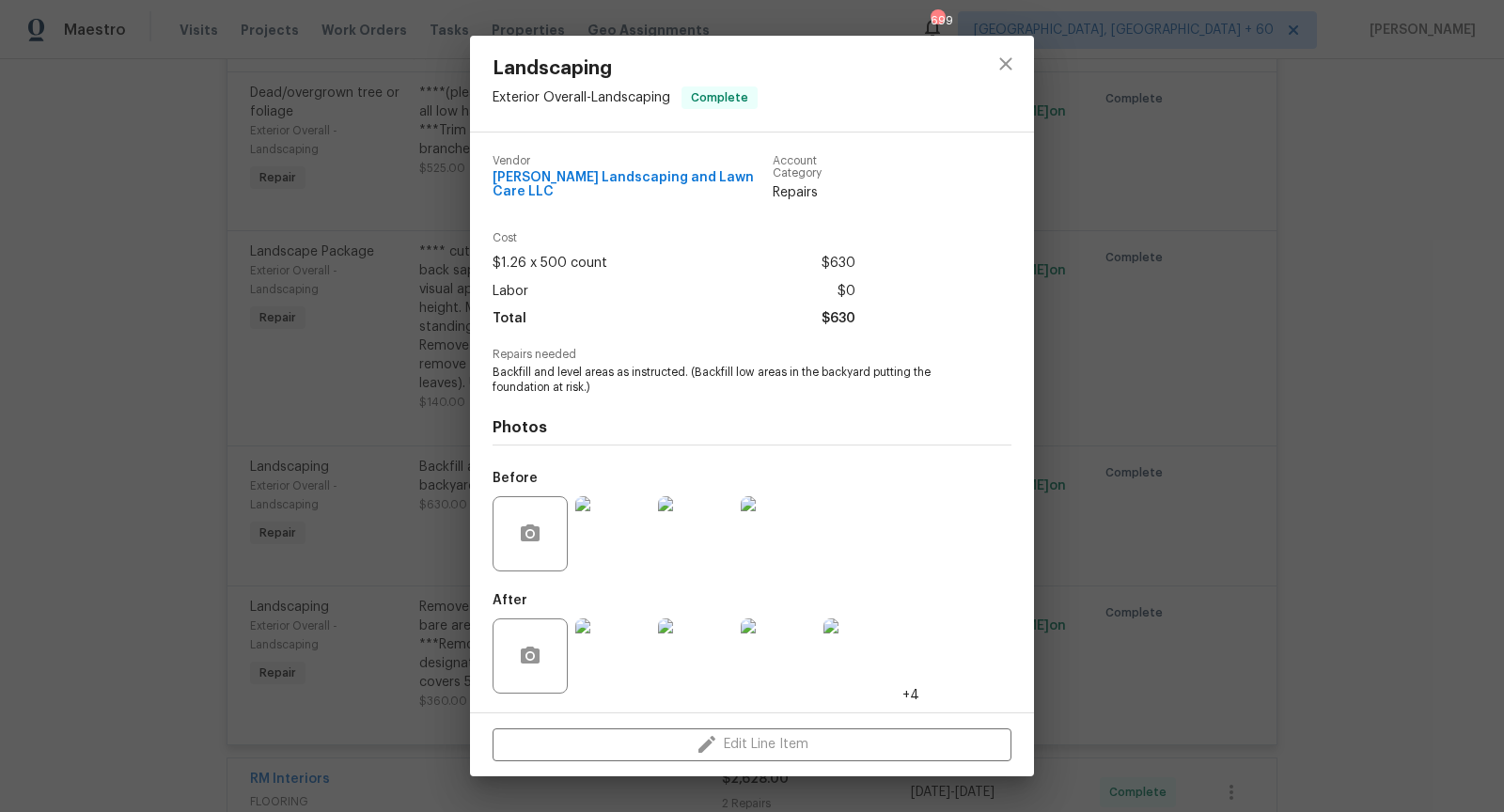
click at [619, 644] on img at bounding box center [613, 656] width 75 height 75
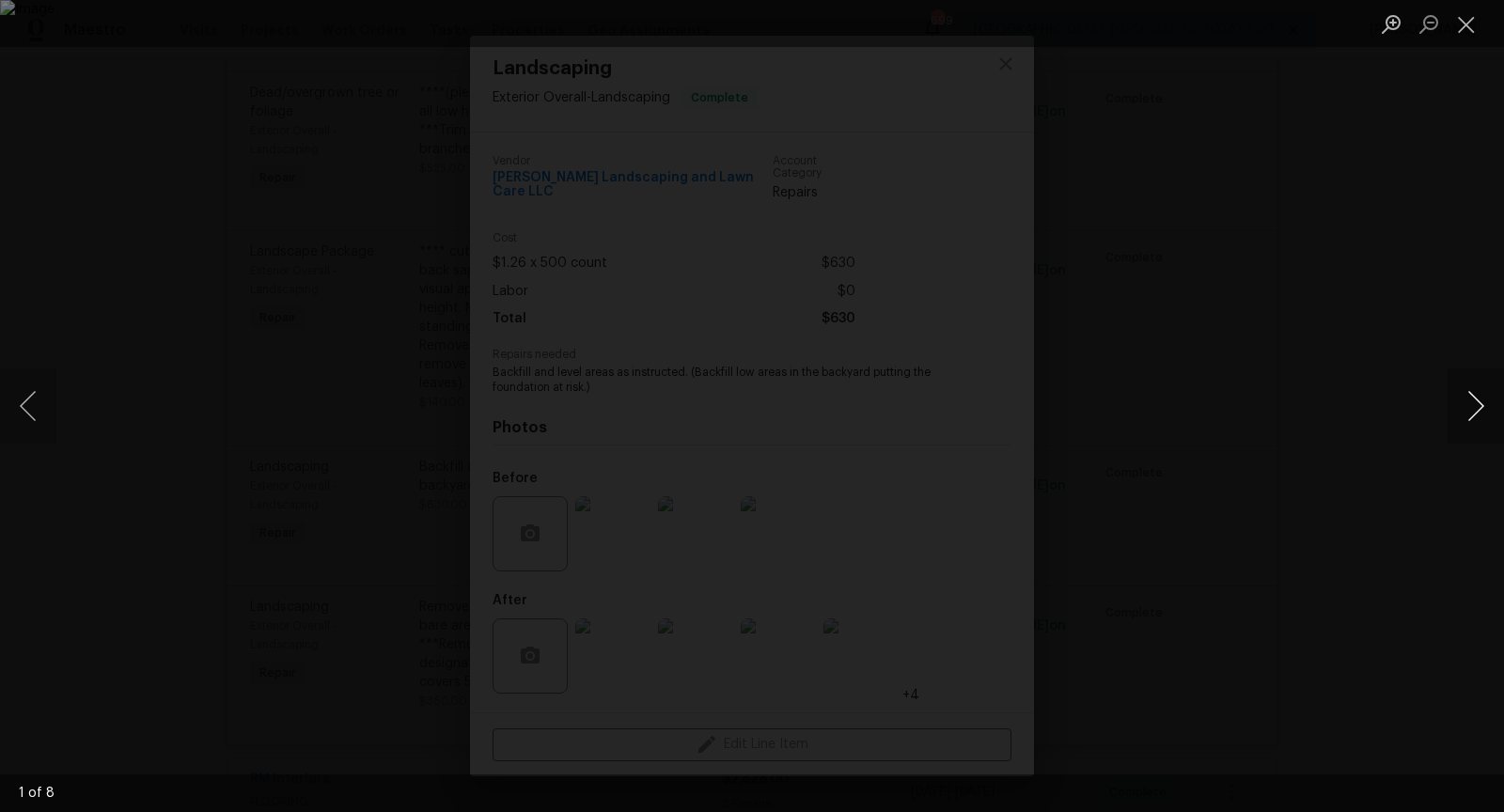
click at [1479, 411] on button "Next image" at bounding box center [1475, 406] width 57 height 75
click at [1462, 35] on button "Close lightbox" at bounding box center [1466, 24] width 37 height 33
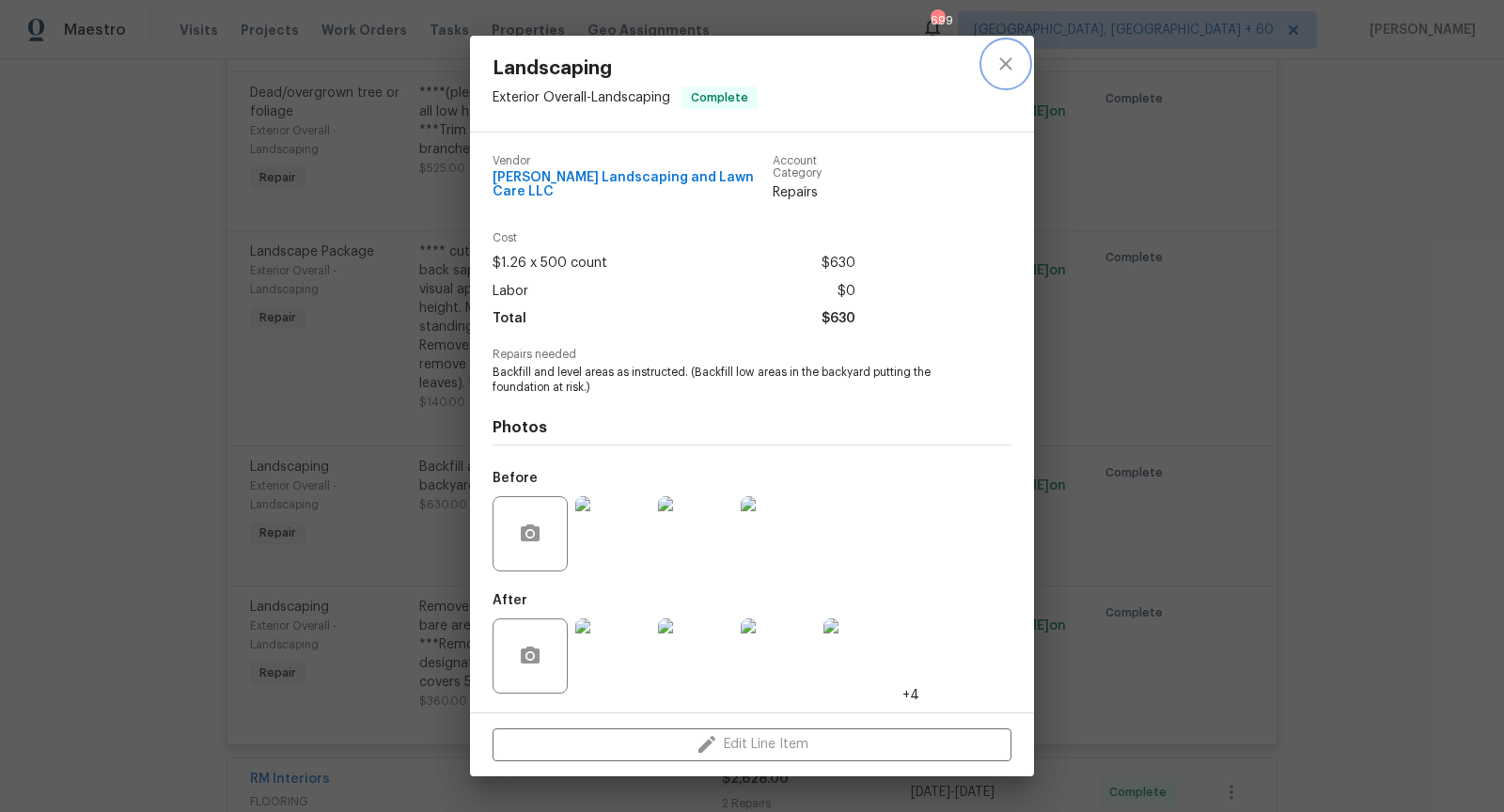
click at [1006, 81] on button "close" at bounding box center [1005, 63] width 45 height 45
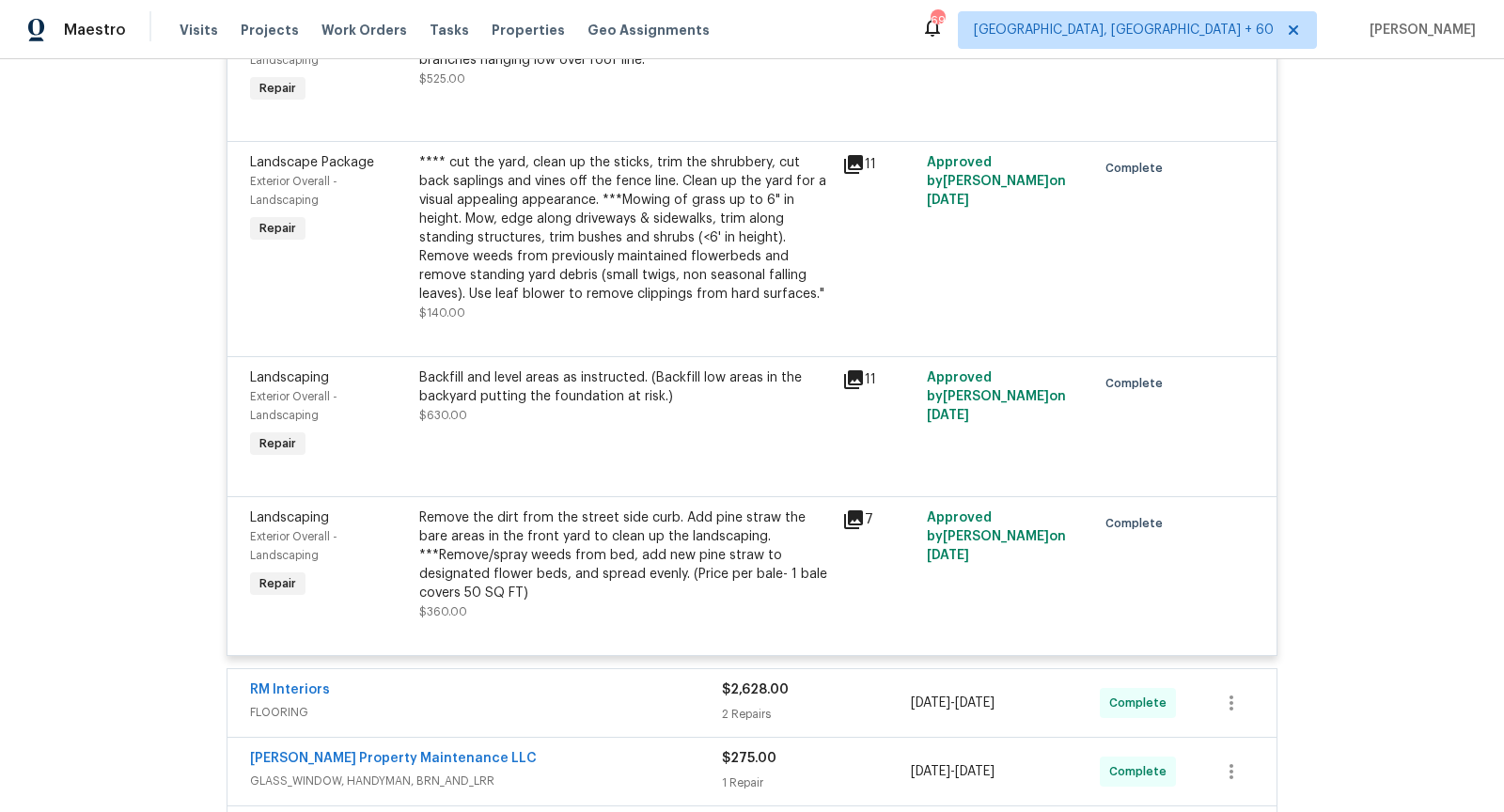
scroll to position [913, 0]
click at [854, 513] on icon at bounding box center [854, 519] width 19 height 19
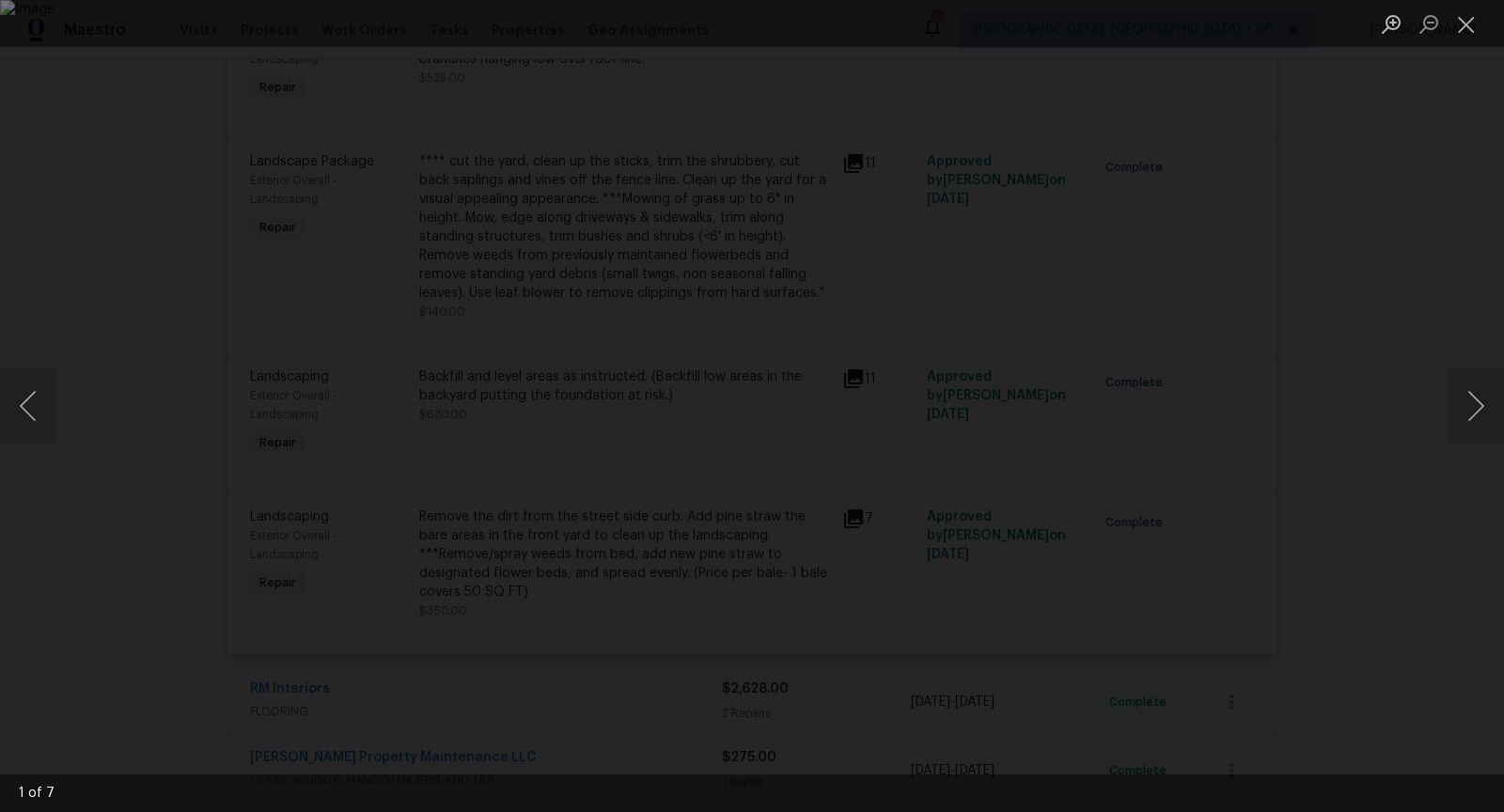
click at [1432, 407] on div "Lightbox" at bounding box center [752, 406] width 1504 height 812
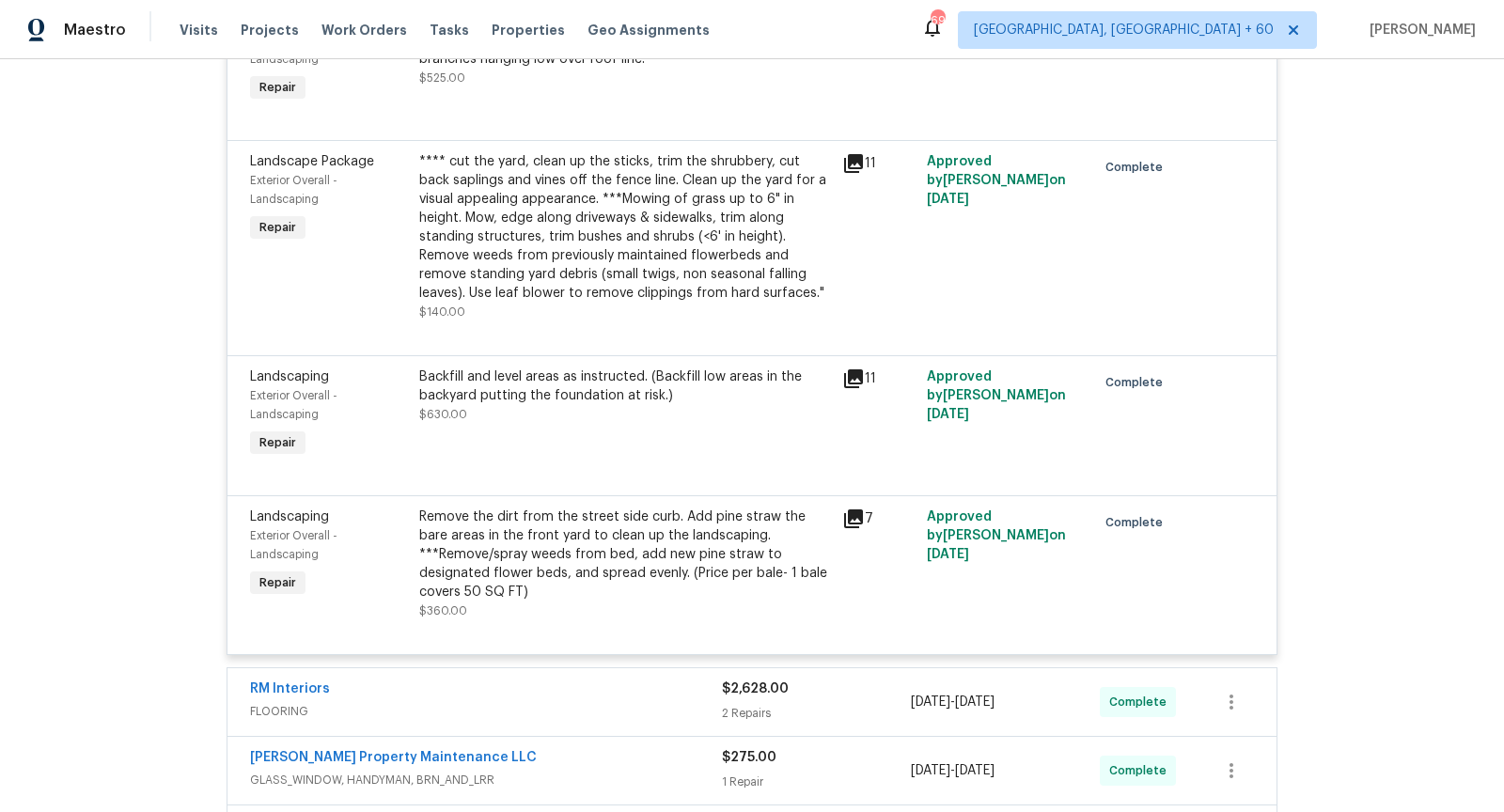
click at [859, 509] on icon at bounding box center [854, 519] width 19 height 19
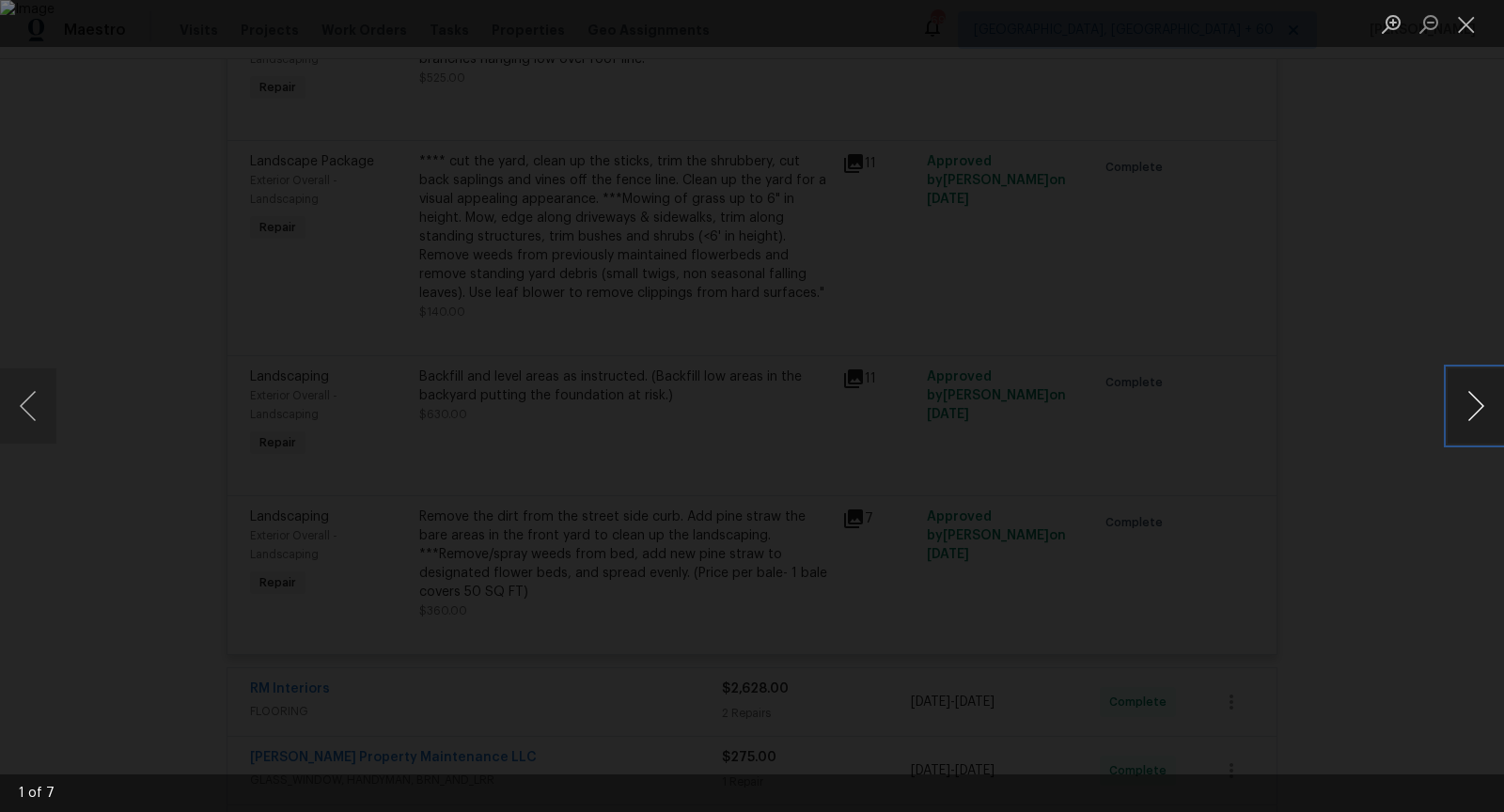
click at [1461, 409] on button "Next image" at bounding box center [1475, 406] width 57 height 75
click at [1470, 15] on button "Close lightbox" at bounding box center [1466, 24] width 37 height 33
